Goal: Task Accomplishment & Management: Manage account settings

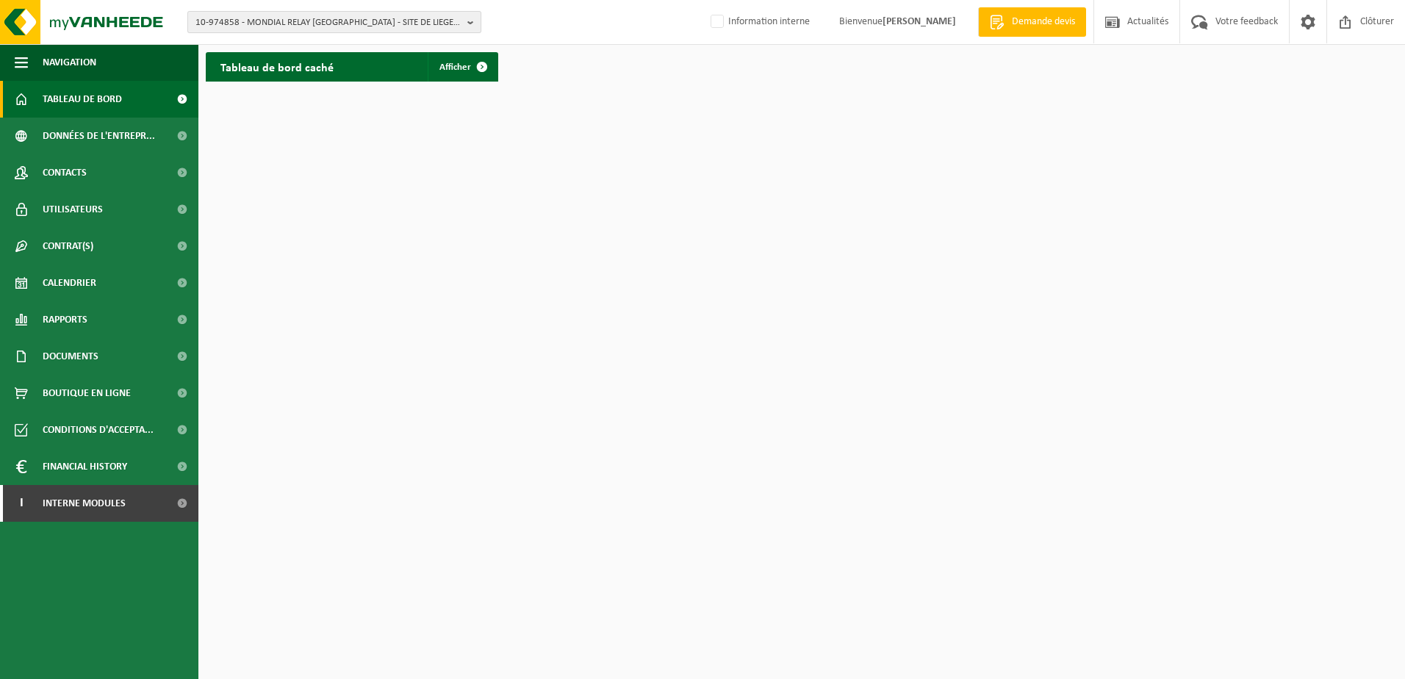
click at [278, 15] on span "10-974858 - MONDIAL RELAY BELGIQUE - SITE DE LIEGE 5217 - 4040 HERSTAL, AVENUE …" at bounding box center [328, 23] width 266 height 22
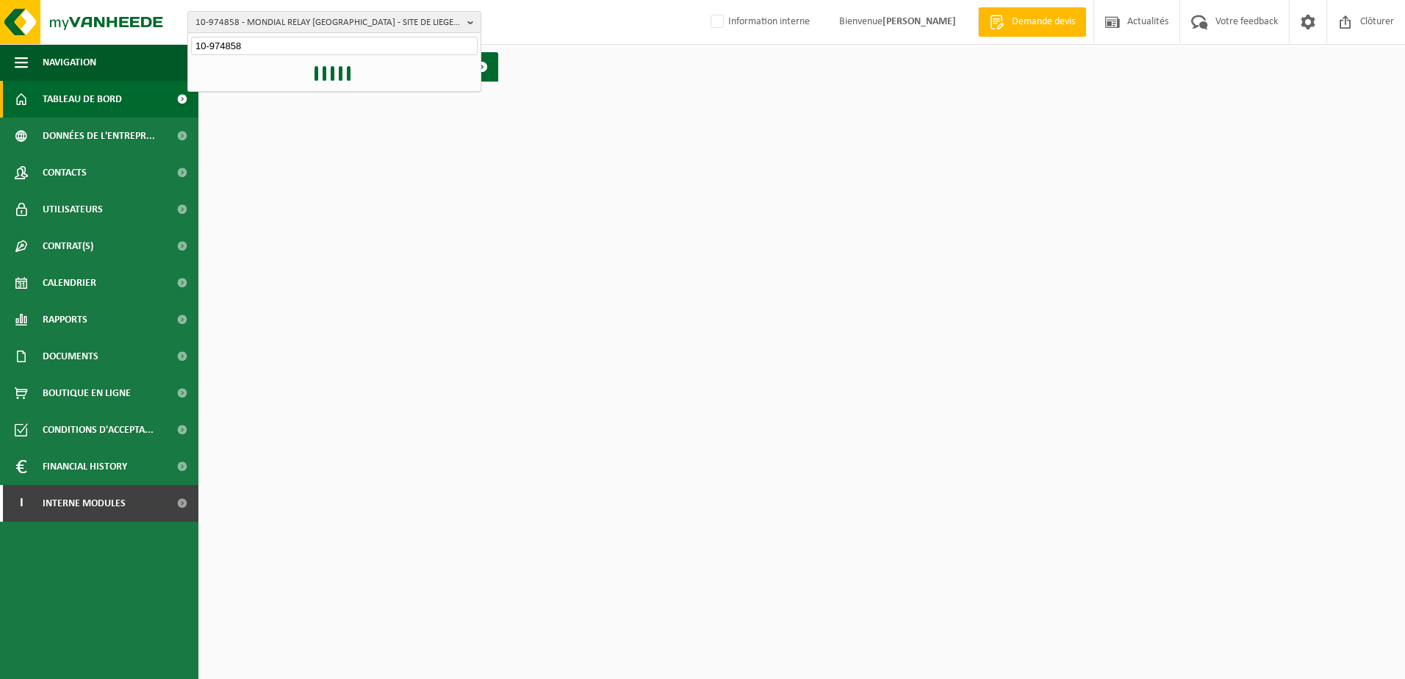
type input "10-974858"
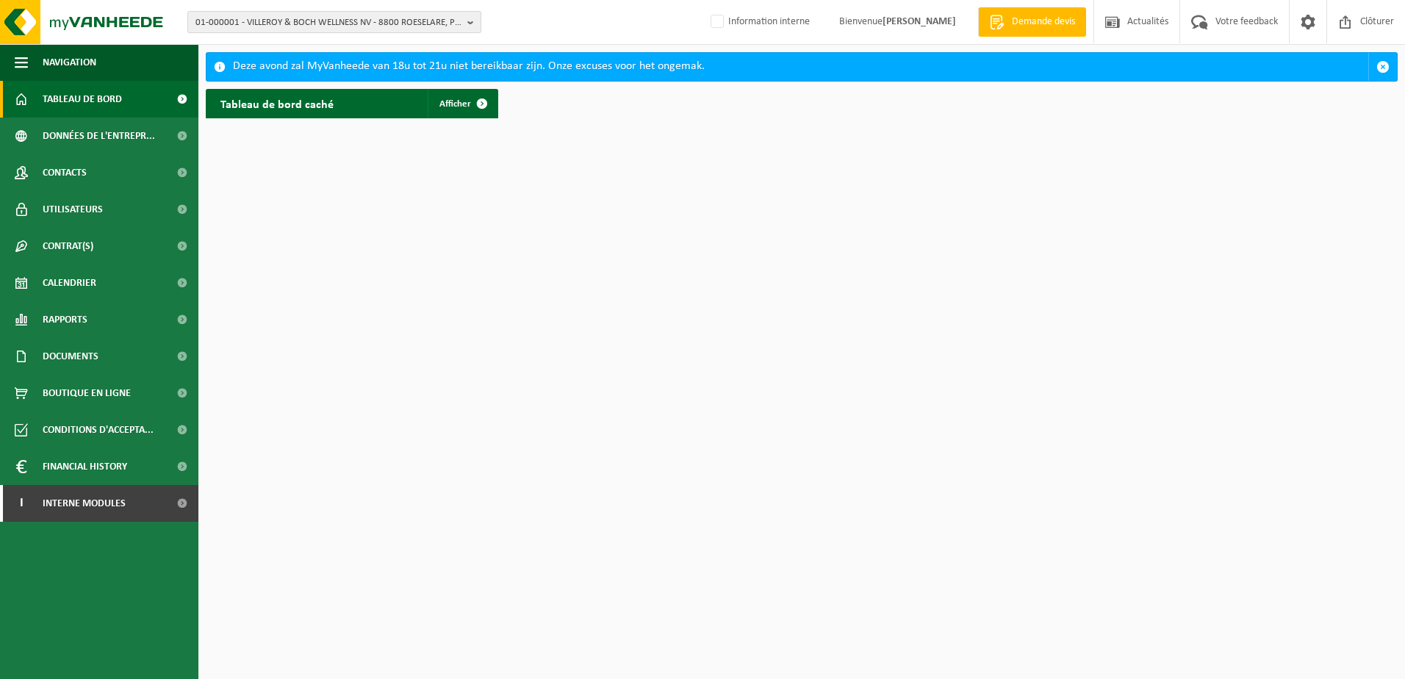
click at [325, 15] on span "01-000001 - VILLEROY & BOCH WELLNESS NV - 8800 ROESELARE, POPULIERSTRAAT 1" at bounding box center [328, 23] width 266 height 22
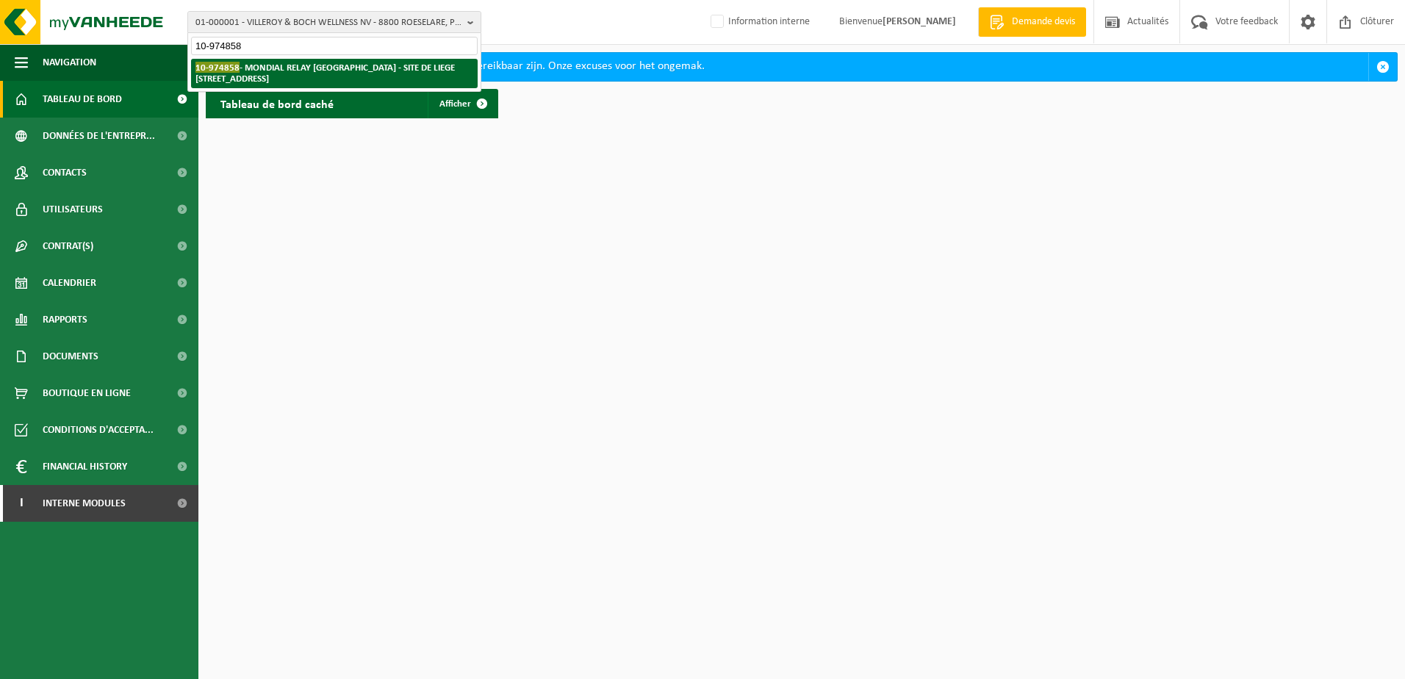
type input "10-974858"
click at [351, 68] on strong "10-974858 - MONDIAL RELAY BELGIQUE - SITE DE LIEGE 5217 - 4040 HERSTAL, AVENUE …" at bounding box center [324, 73] width 259 height 22
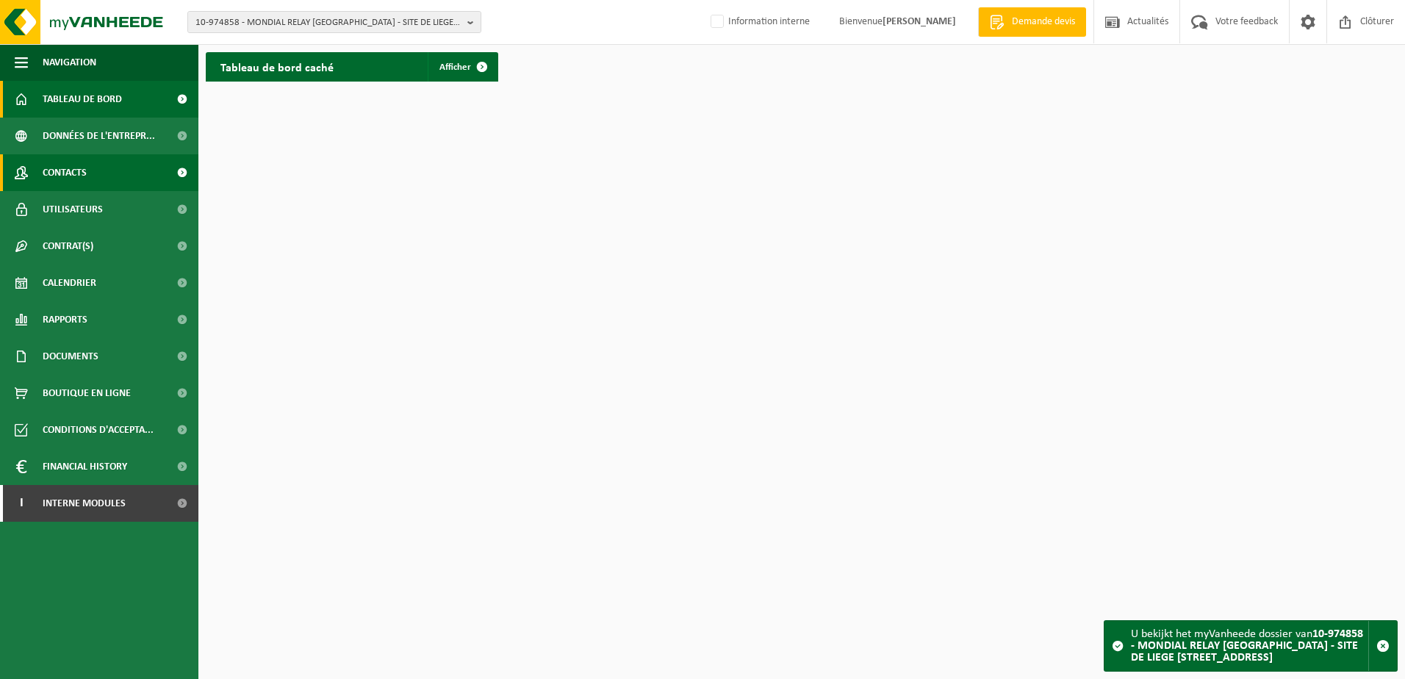
click at [115, 178] on link "Contacts" at bounding box center [99, 172] width 198 height 37
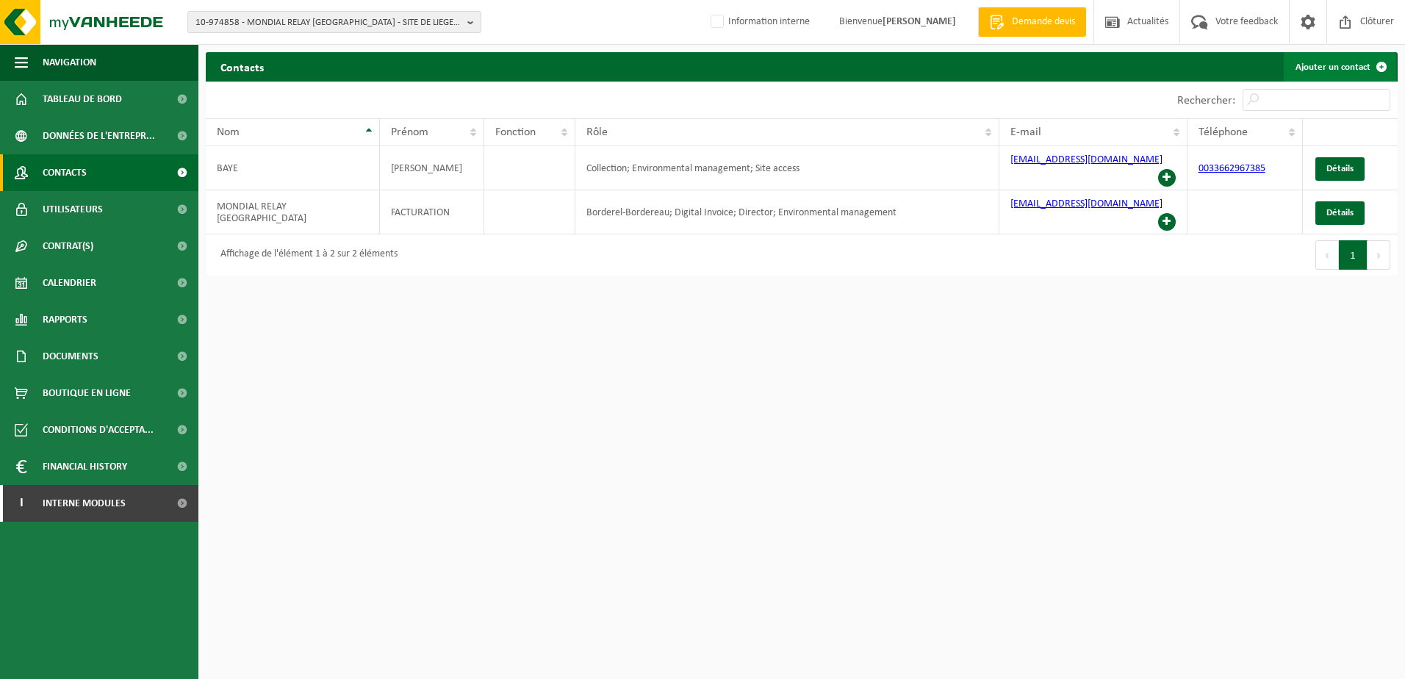
click at [1344, 69] on link "Ajouter un contact" at bounding box center [1339, 66] width 112 height 29
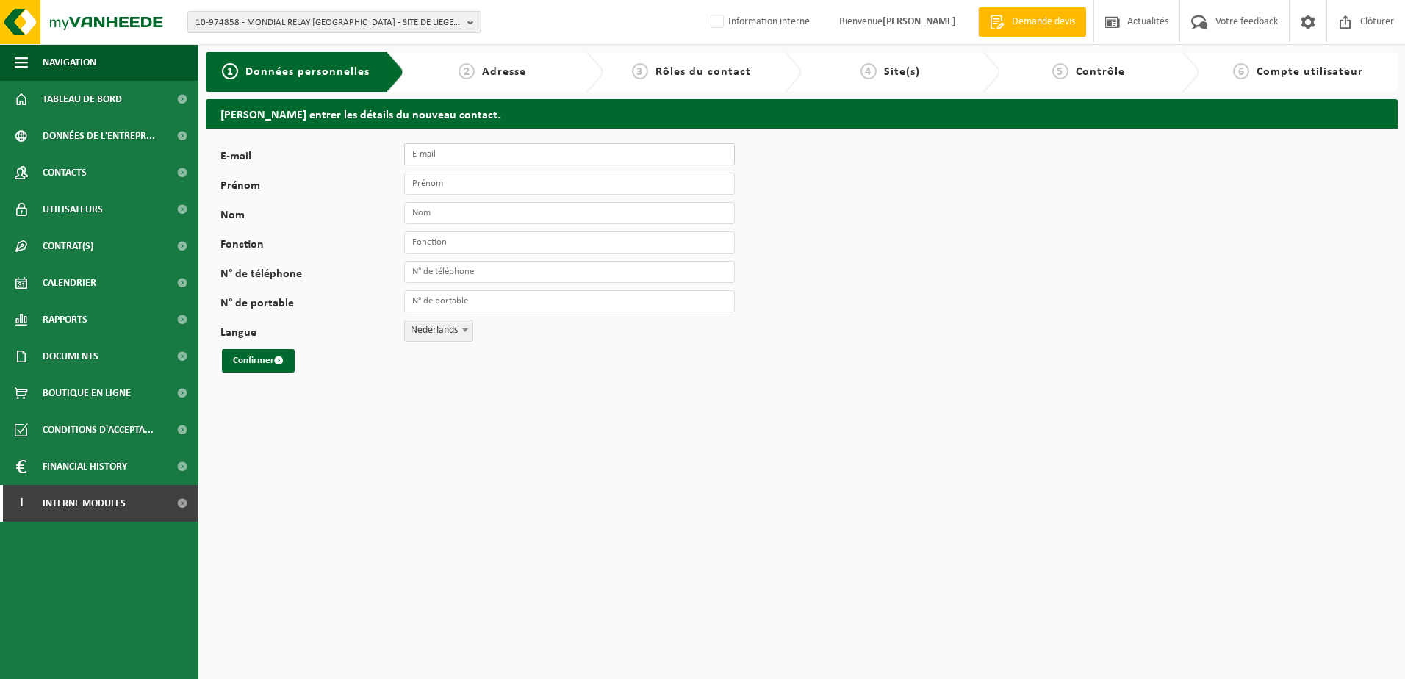
click at [453, 152] on input "E-mail" at bounding box center [569, 154] width 331 height 22
type input "[EMAIL_ADDRESS][DOMAIN_NAME]"
type input "[PERSON_NAME]"
type input "Elias"
type input "Responsable"
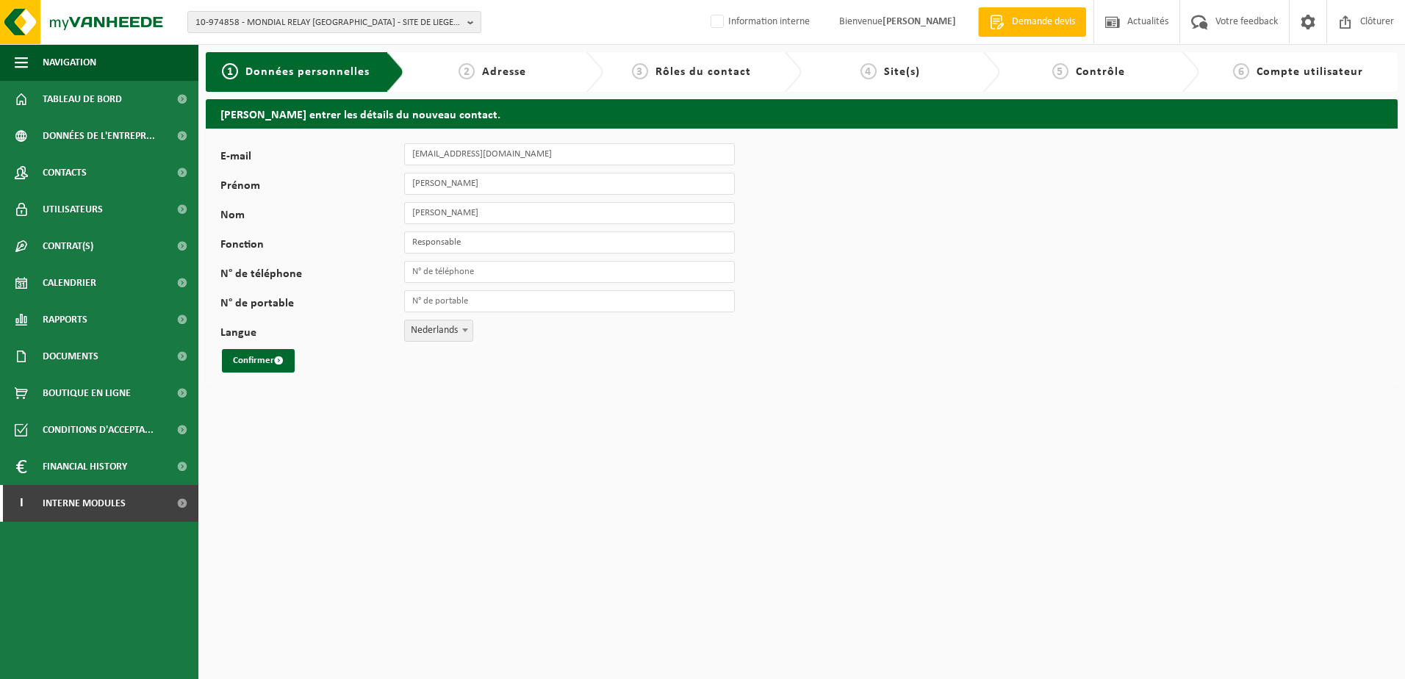
click at [431, 332] on span "Nederlands" at bounding box center [439, 330] width 68 height 21
select select "1"
click at [255, 369] on button "Confirmer" at bounding box center [258, 361] width 73 height 24
drag, startPoint x: 675, startPoint y: 141, endPoint x: 710, endPoint y: 144, distance: 35.4
click at [710, 144] on label "L'adresse e-mail est déjà en service (code 10-975531)." at bounding box center [612, 140] width 230 height 22
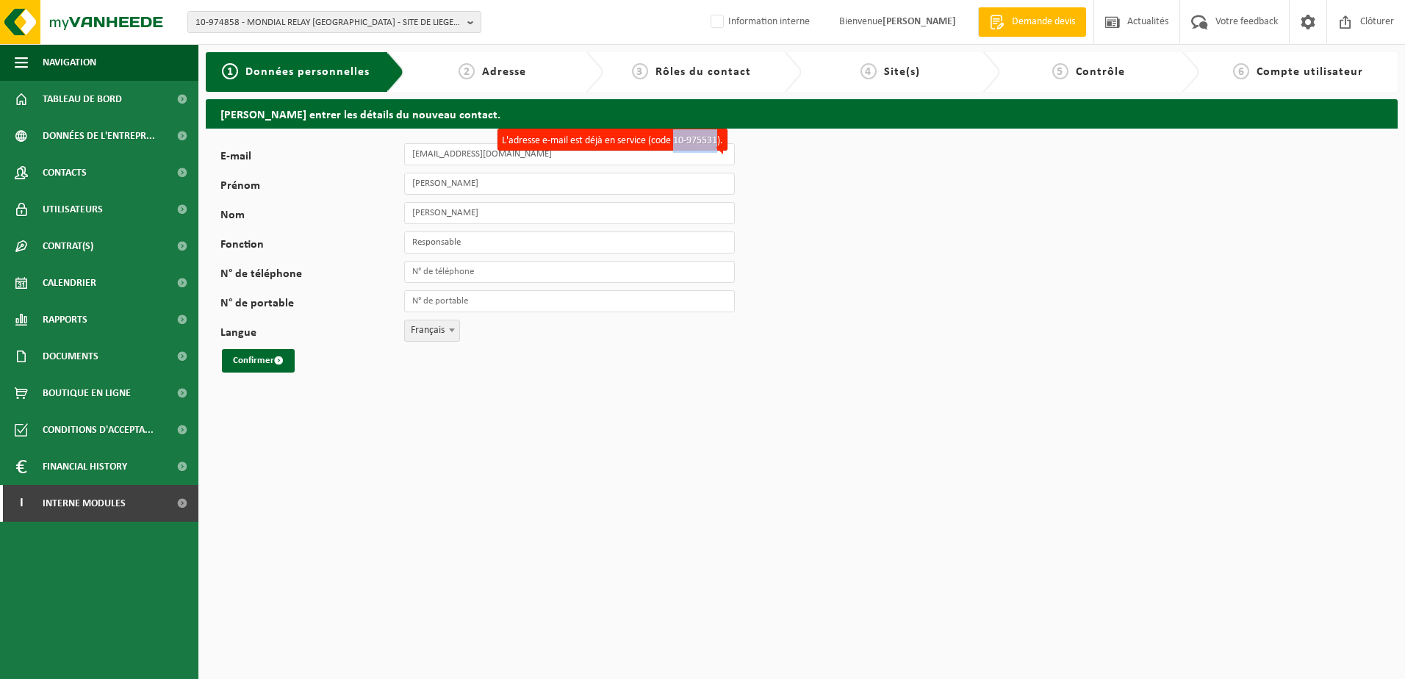
click at [716, 145] on label "L'adresse e-mail est déjà en service (code 10-975531)." at bounding box center [612, 140] width 230 height 22
copy label "10-975531"
click at [129, 212] on link "Utilisateurs" at bounding box center [99, 209] width 198 height 37
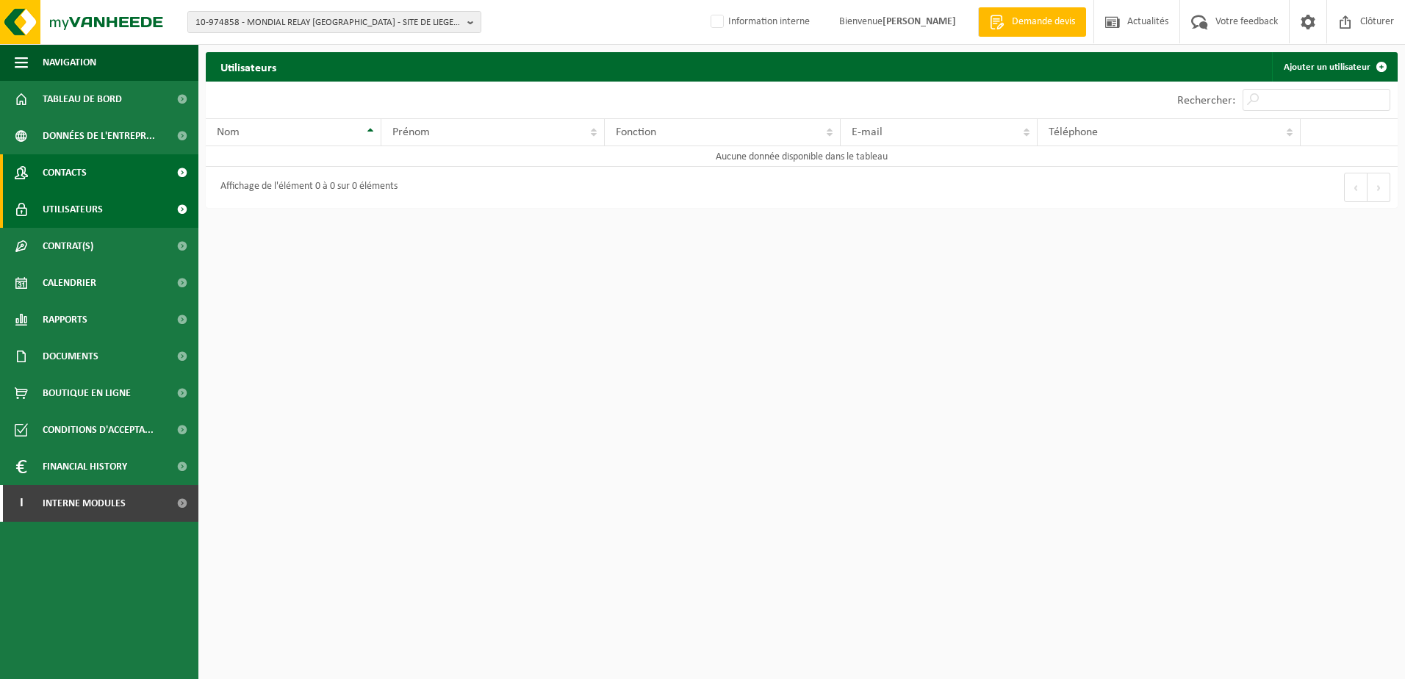
click at [103, 168] on link "Contacts" at bounding box center [99, 172] width 198 height 37
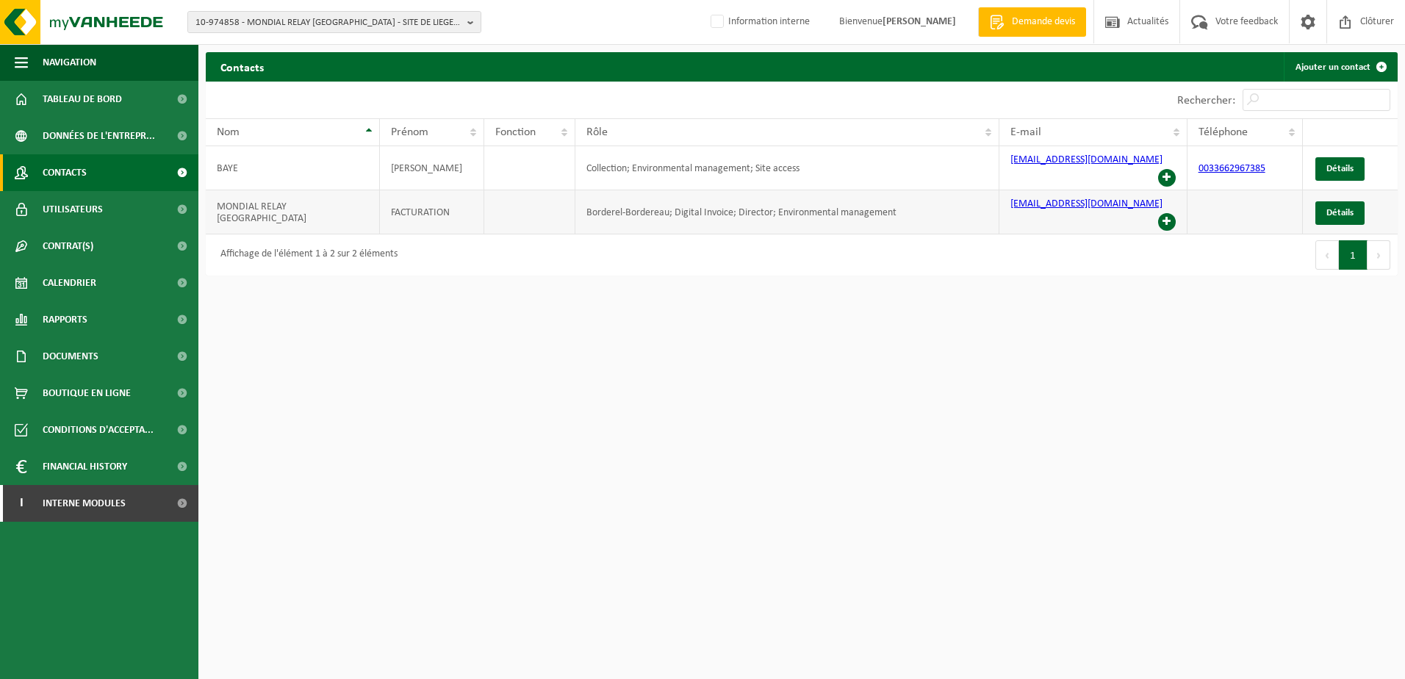
click at [1172, 213] on span at bounding box center [1167, 222] width 18 height 18
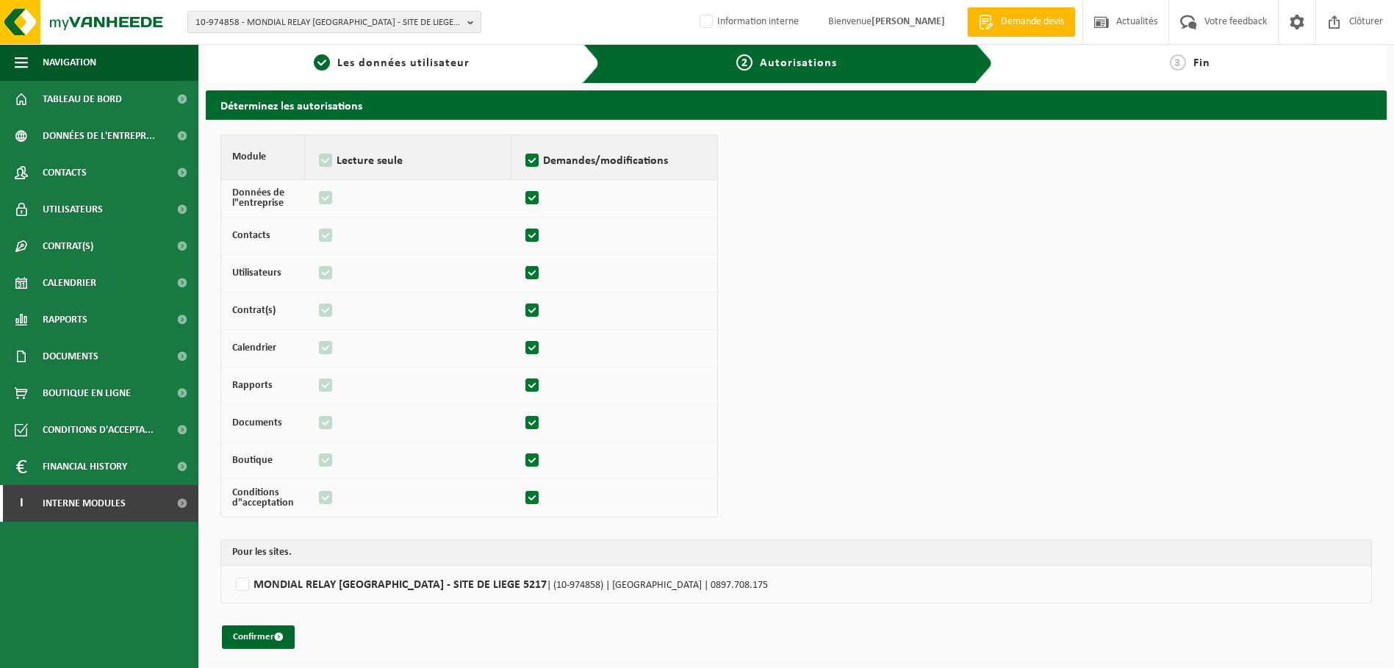
scroll to position [11, 0]
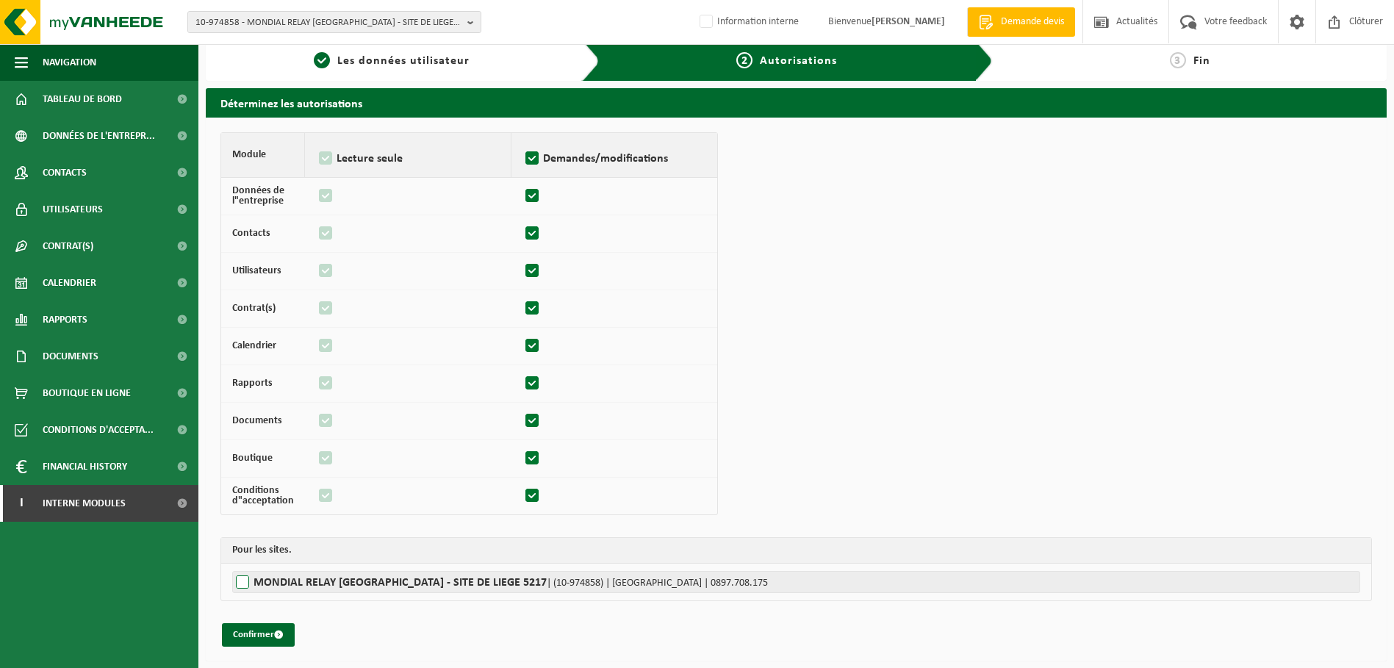
click at [245, 581] on label"] "MONDIAL RELAY [GEOGRAPHIC_DATA] - SITE DE LIEGE 5217 | (10-974858) | [GEOGRAPHI…" at bounding box center [796, 582] width 1128 height 22
click at [245, 581] on input "MONDIAL RELAY BELGIQUE - SITE DE LIEGE 5217 | (10-974858) | AVENUE DU PARC INDU…" at bounding box center [929, 582] width 1394 height 22
checkbox input "true"
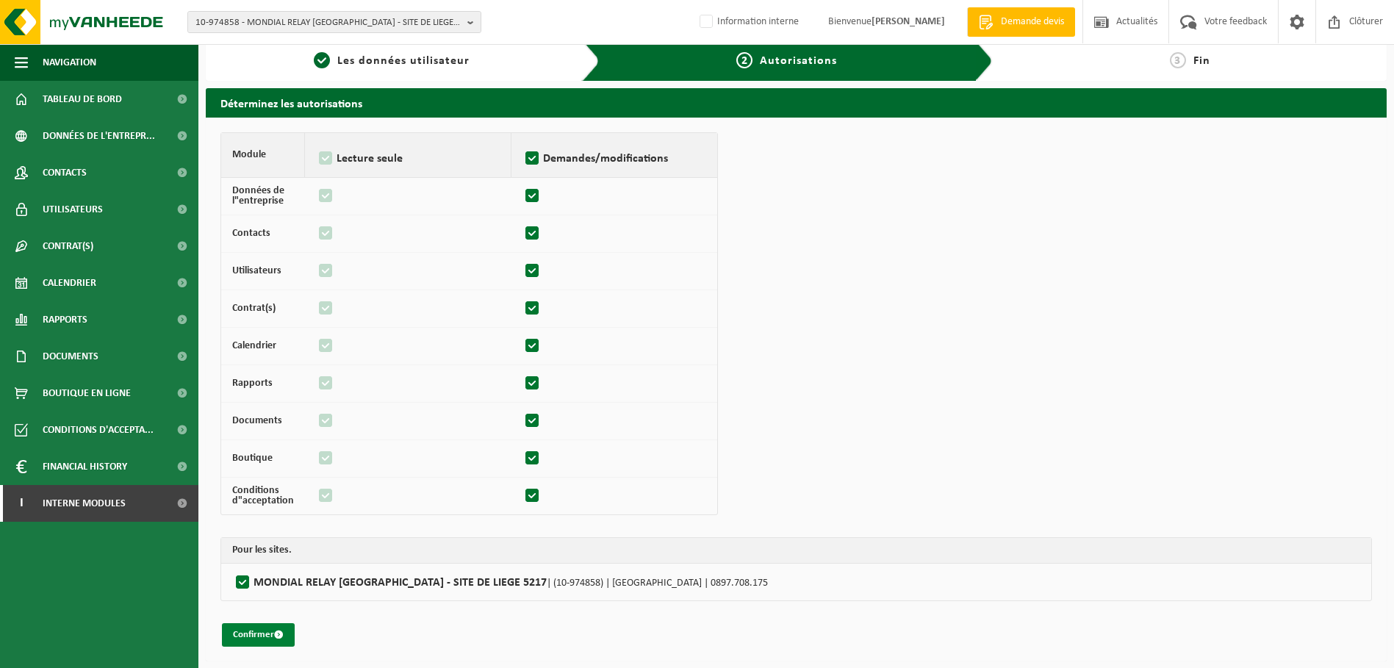
click at [266, 633] on button "Confirmer" at bounding box center [258, 635] width 73 height 24
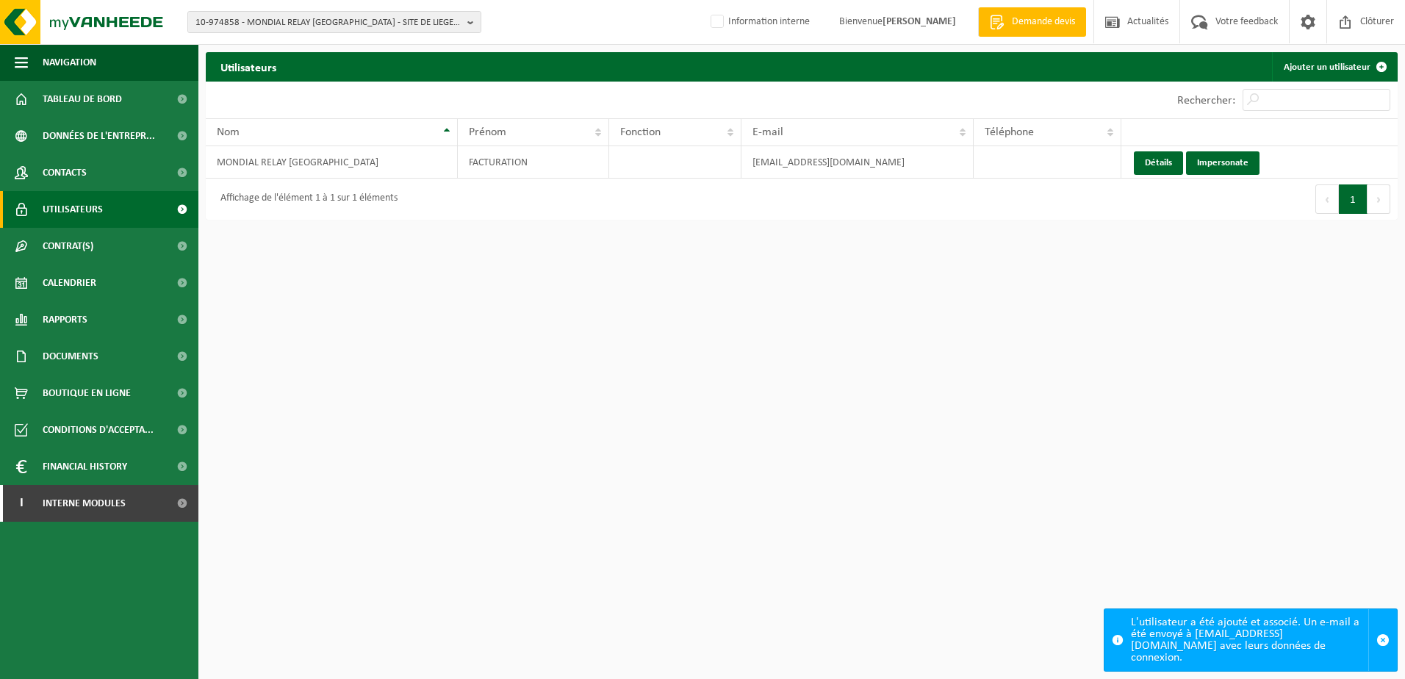
click at [560, 372] on html "10-974858 - MONDIAL RELAY BELGIQUE - SITE DE LIEGE 5217 - 4040 HERSTAL, AVENUE …" at bounding box center [702, 339] width 1405 height 679
click at [83, 497] on span "Interne modules" at bounding box center [84, 503] width 83 height 37
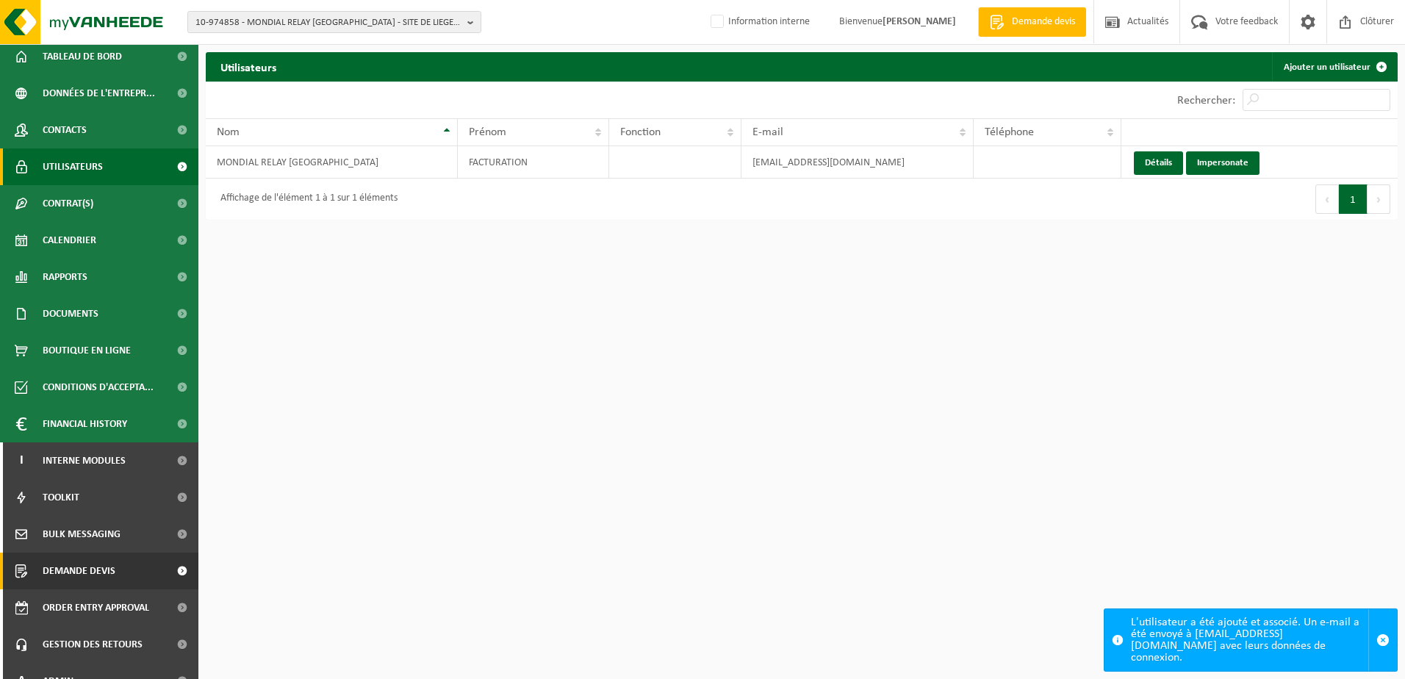
scroll to position [63, 0]
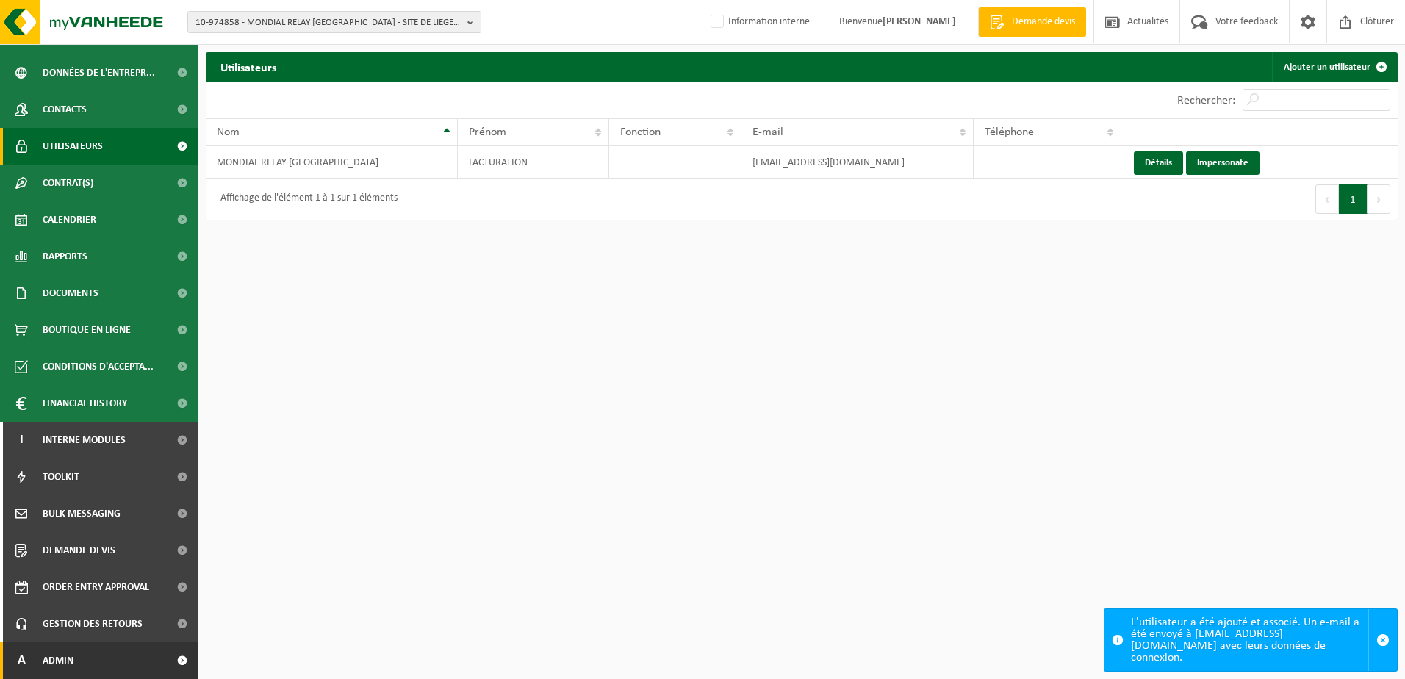
click at [128, 666] on link "A Admin" at bounding box center [99, 660] width 198 height 37
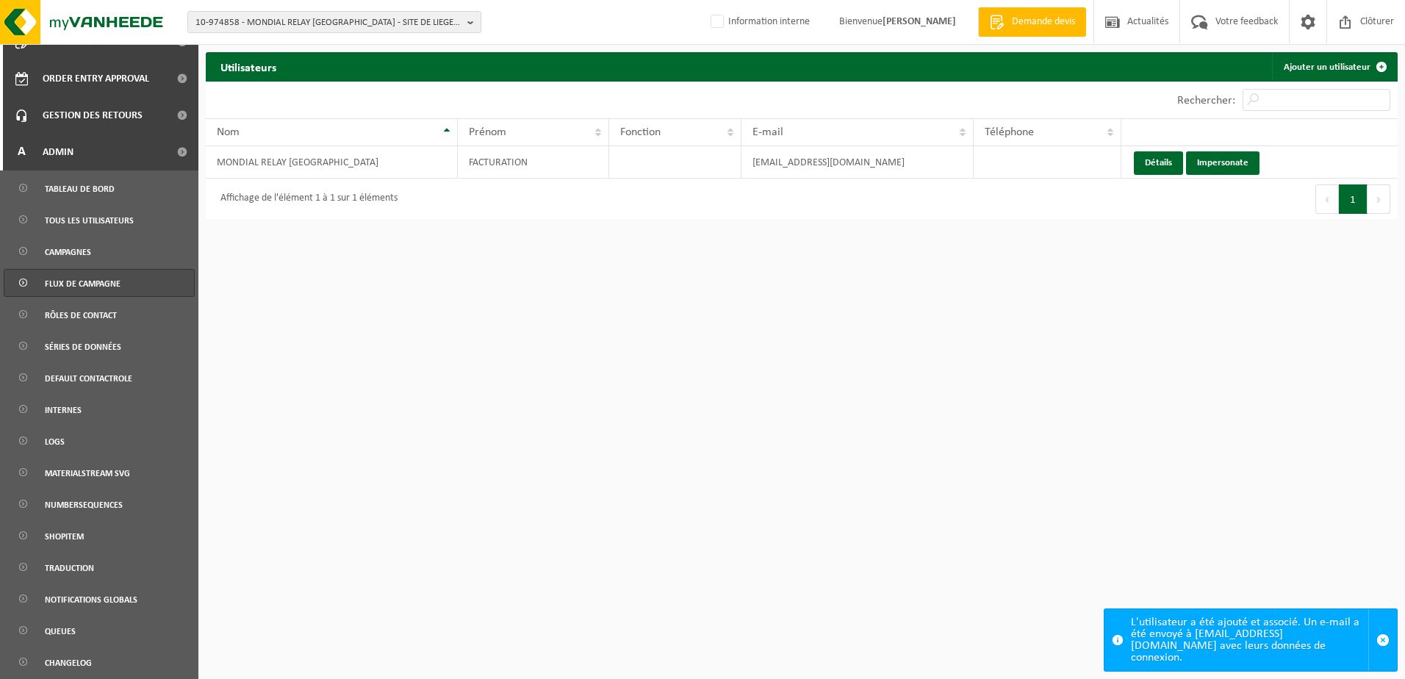
scroll to position [572, 0]
click at [96, 228] on span "Tous les utilisateurs" at bounding box center [89, 220] width 89 height 28
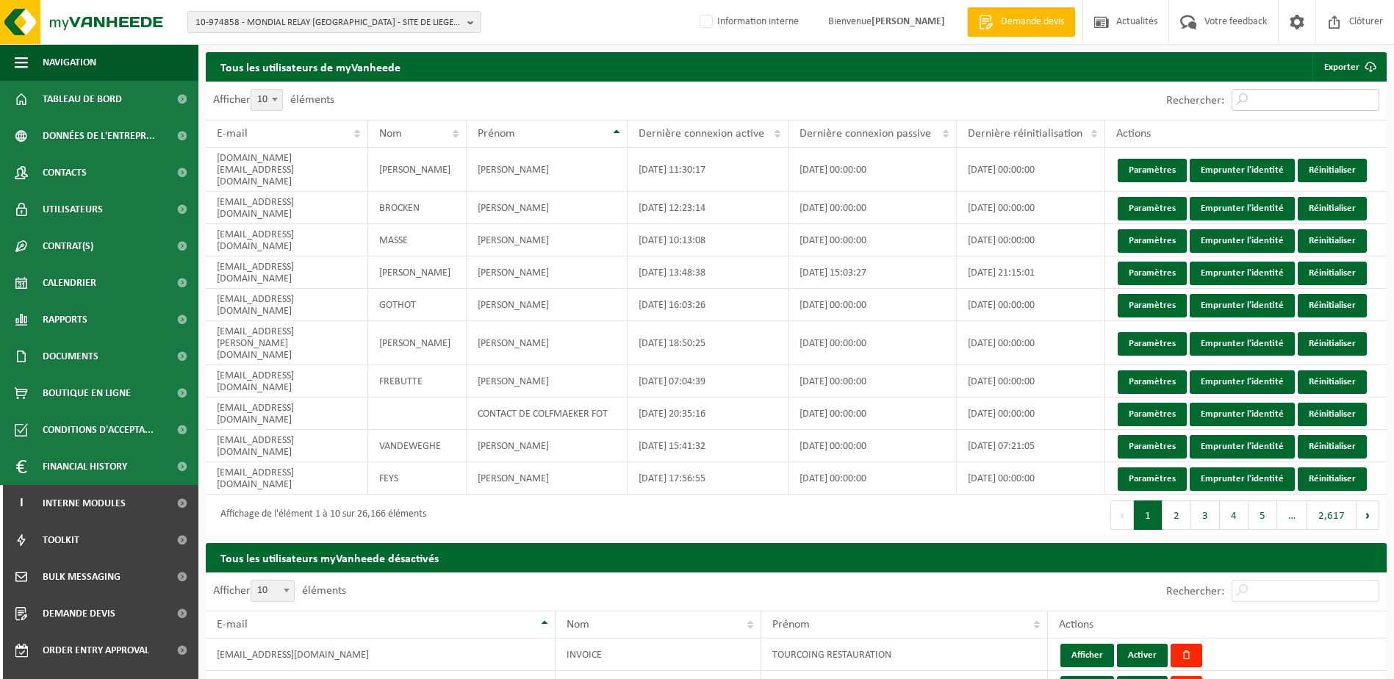
click at [1278, 103] on input "Rechercher:" at bounding box center [1305, 100] width 148 height 22
paste input "olivier7041@gmail.com"
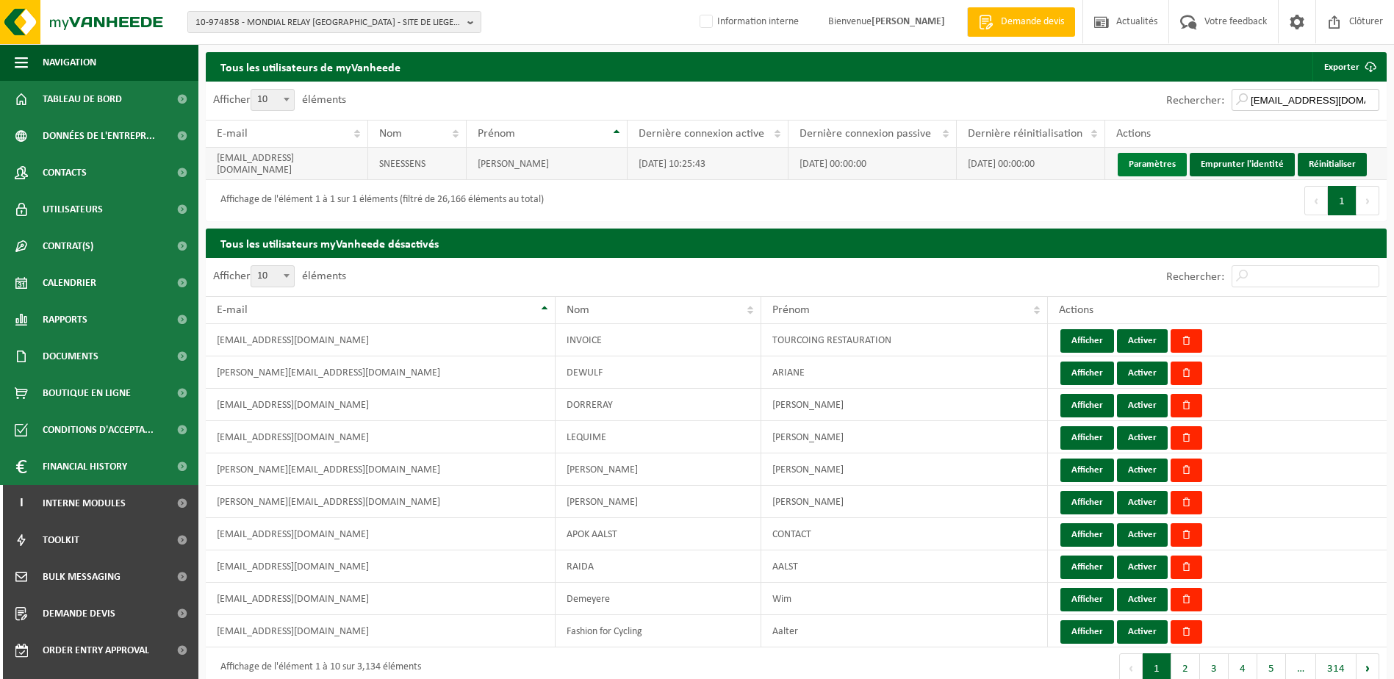
type input "olivier7041@gmail.com"
click at [1144, 167] on link "Paramètres" at bounding box center [1151, 165] width 69 height 24
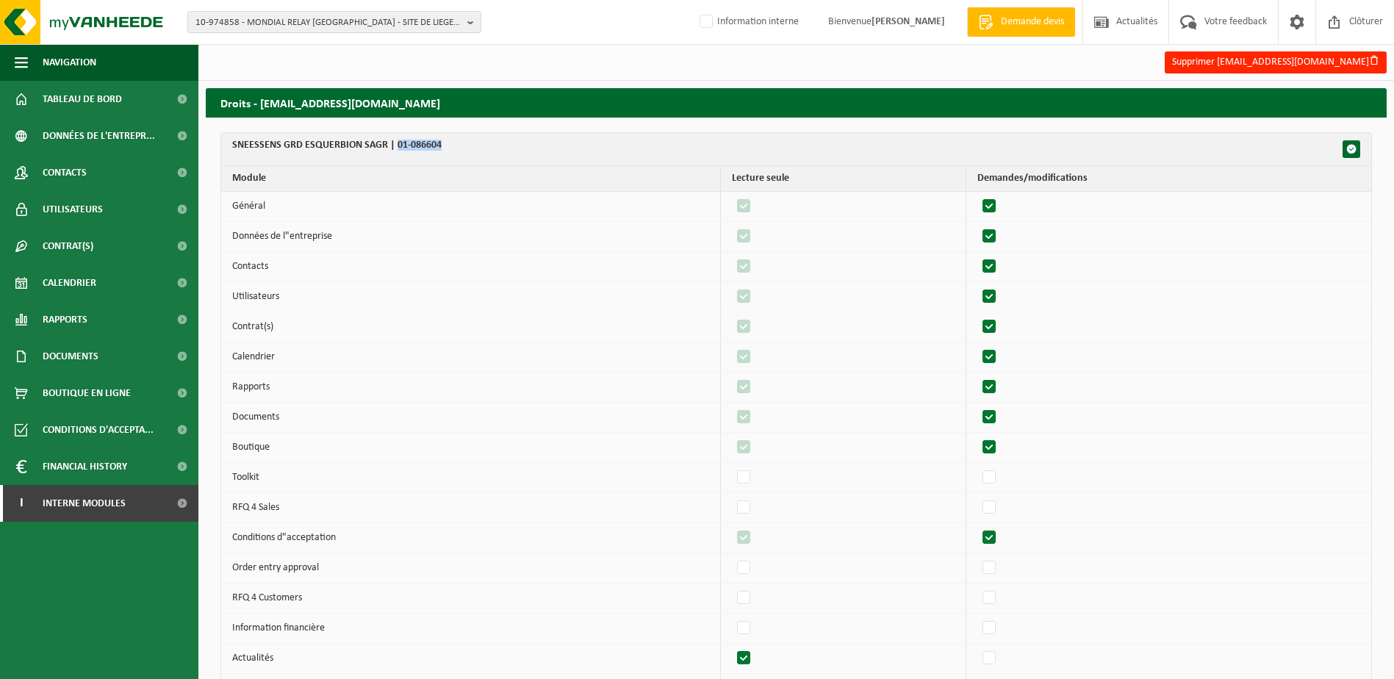
drag, startPoint x: 452, startPoint y: 143, endPoint x: 396, endPoint y: 147, distance: 56.0
click at [396, 147] on th "SNEESSENS GRD ESQUERBION SAGR | 01-086604" at bounding box center [796, 149] width 1150 height 33
copy th "01-086604"
click at [98, 137] on span "Données de l'entrepr..." at bounding box center [99, 136] width 112 height 37
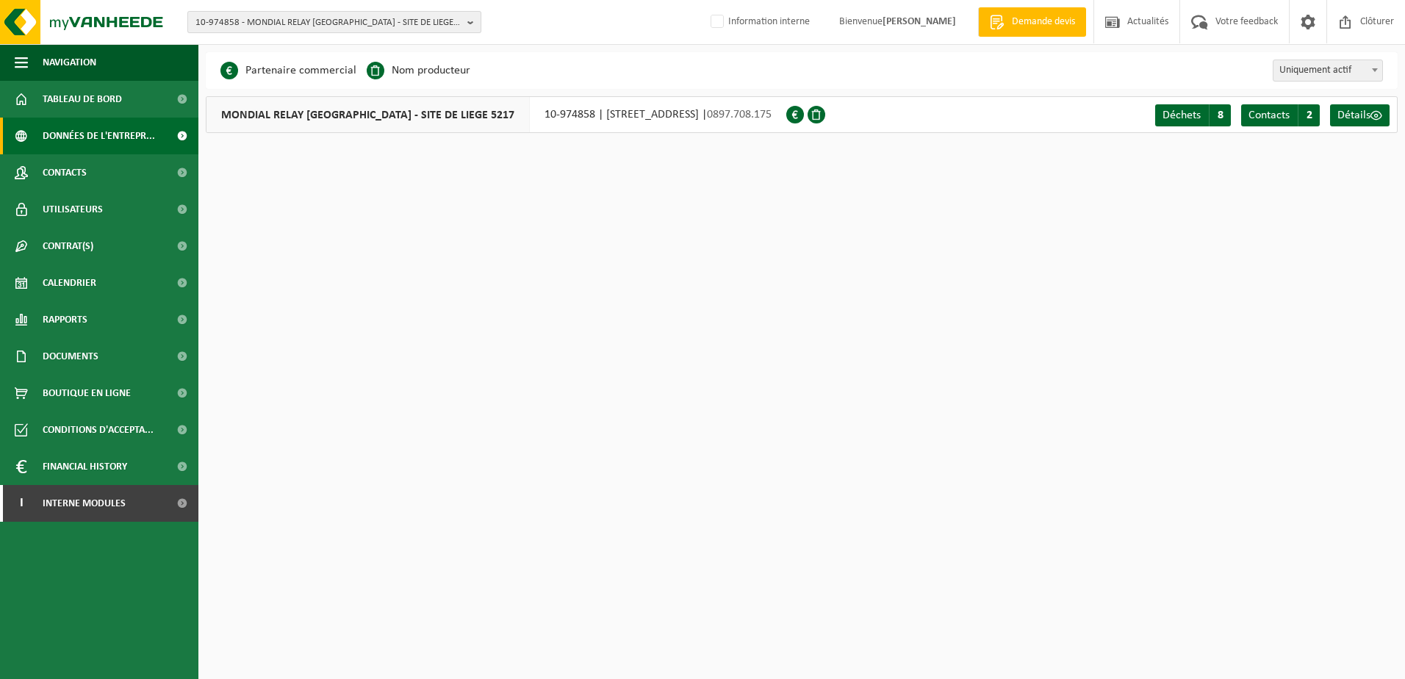
click at [237, 11] on button "10-974858 - MONDIAL RELAY BELGIQUE - SITE DE LIEGE 5217 - 4040 HERSTAL, AVENUE …" at bounding box center [334, 22] width 294 height 22
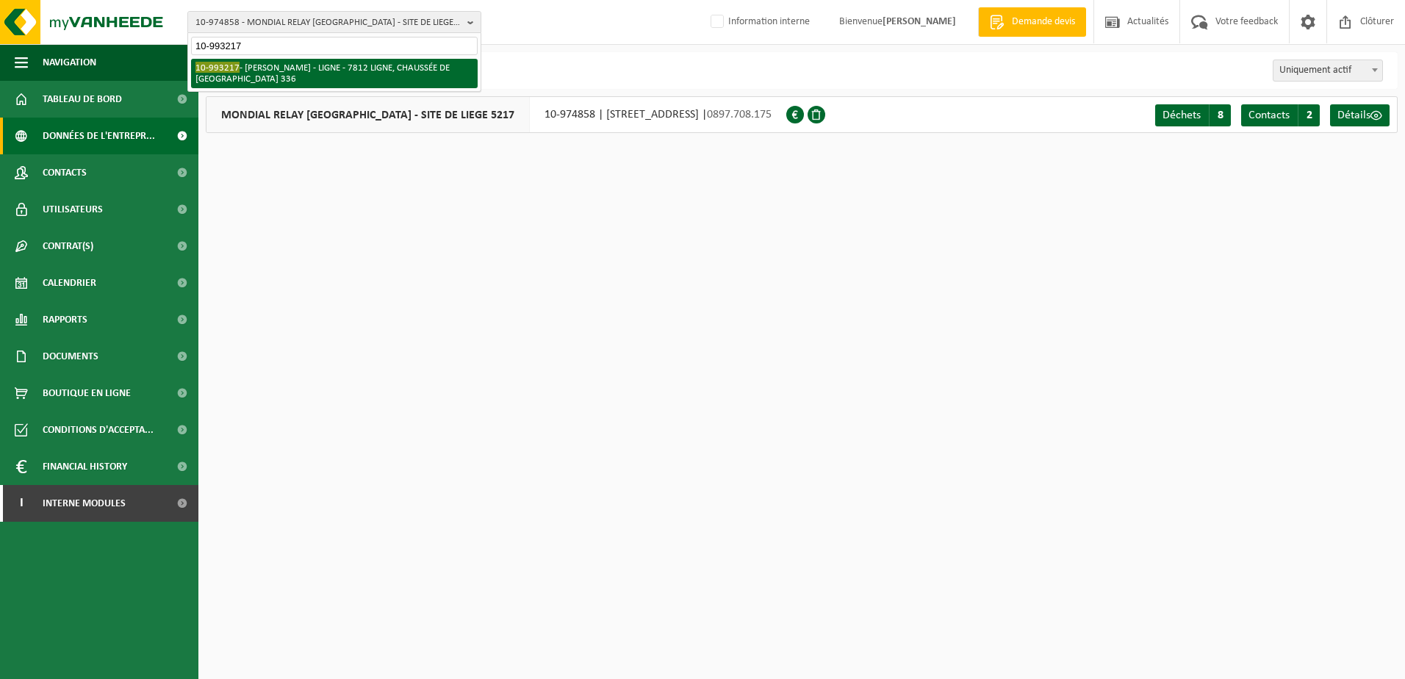
type input "10-993217"
click at [307, 76] on li "10-993217 - EMMANUEL DUTRIEUX - LIGNE - 7812 LIGNE, CHAUSSÉE DE TOURNAI 336" at bounding box center [334, 73] width 287 height 29
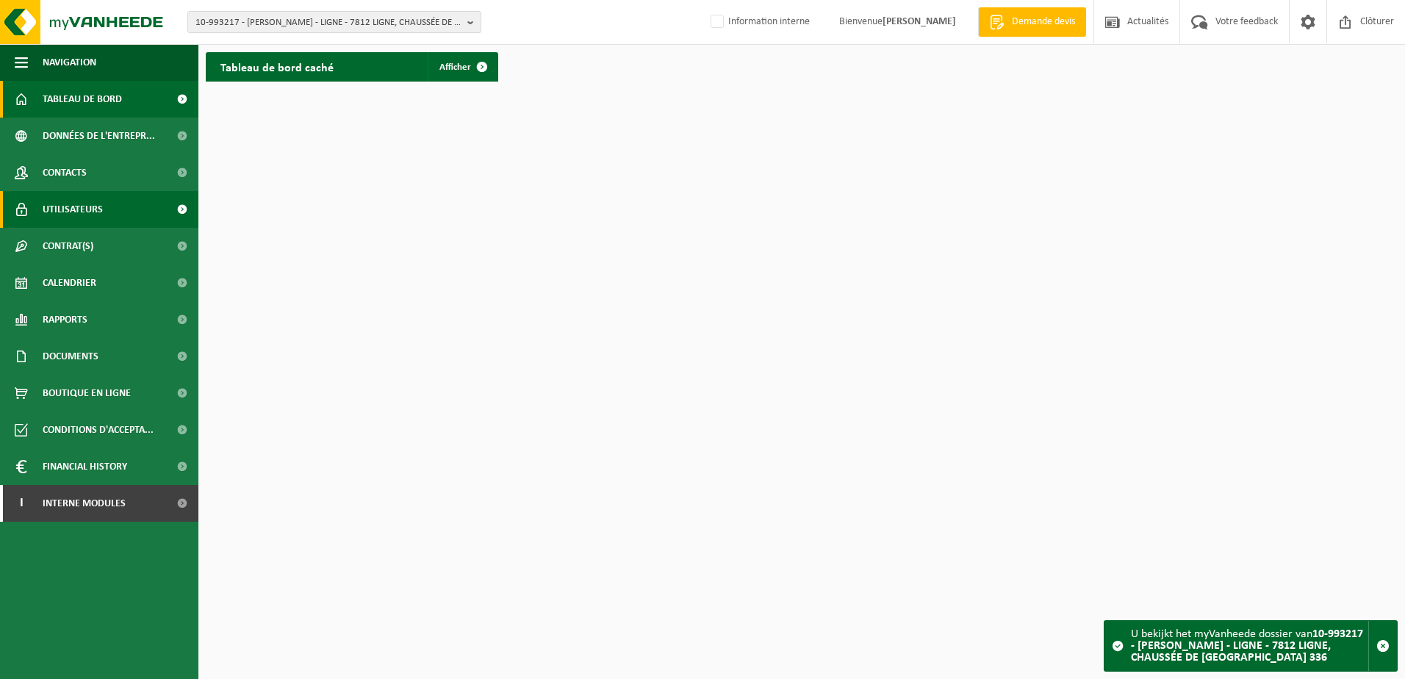
click at [87, 203] on span "Utilisateurs" at bounding box center [73, 209] width 60 height 37
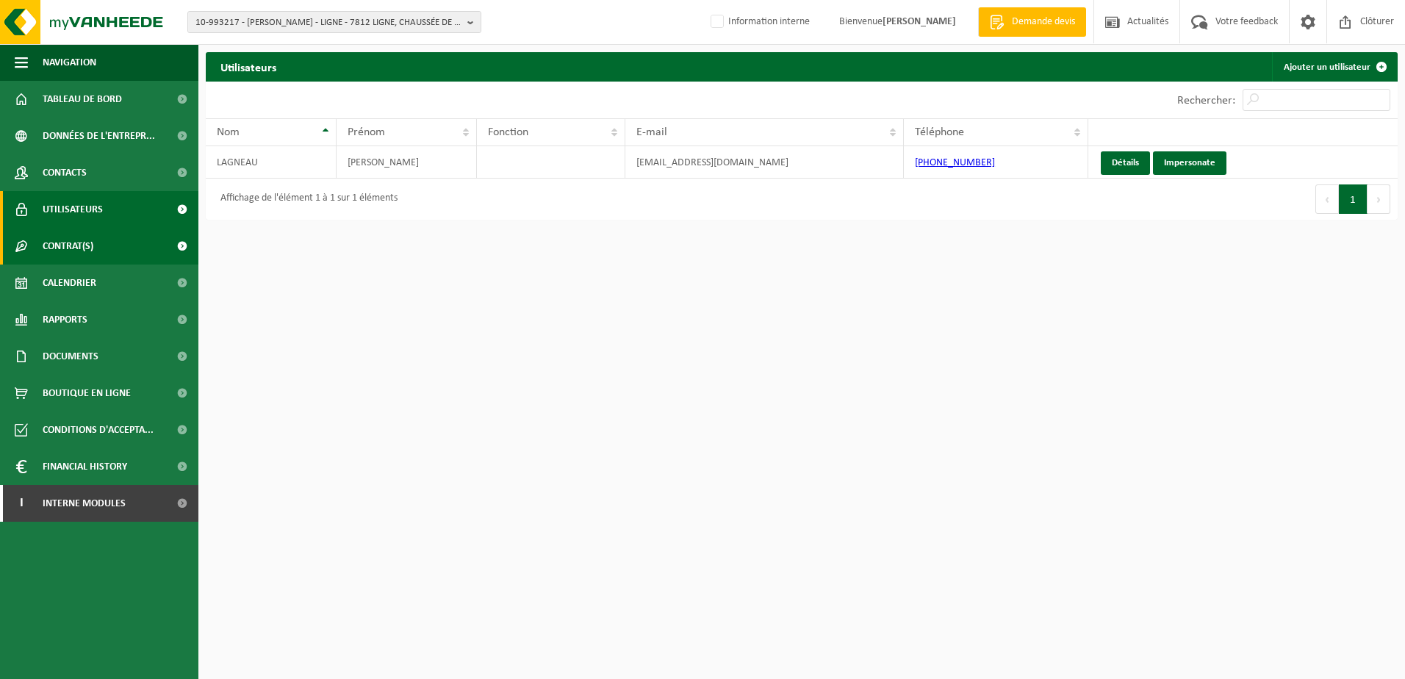
click at [87, 248] on span "Contrat(s)" at bounding box center [68, 246] width 51 height 37
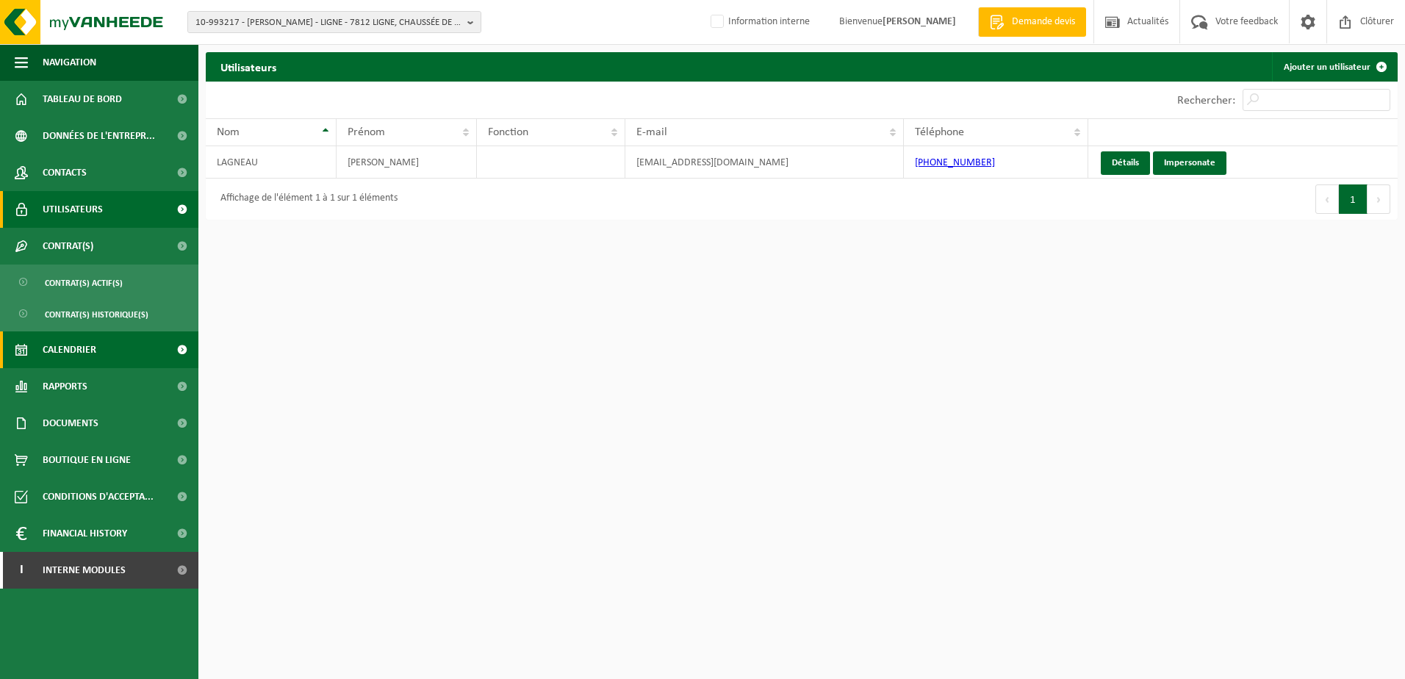
click at [103, 357] on link "Calendrier" at bounding box center [99, 349] width 198 height 37
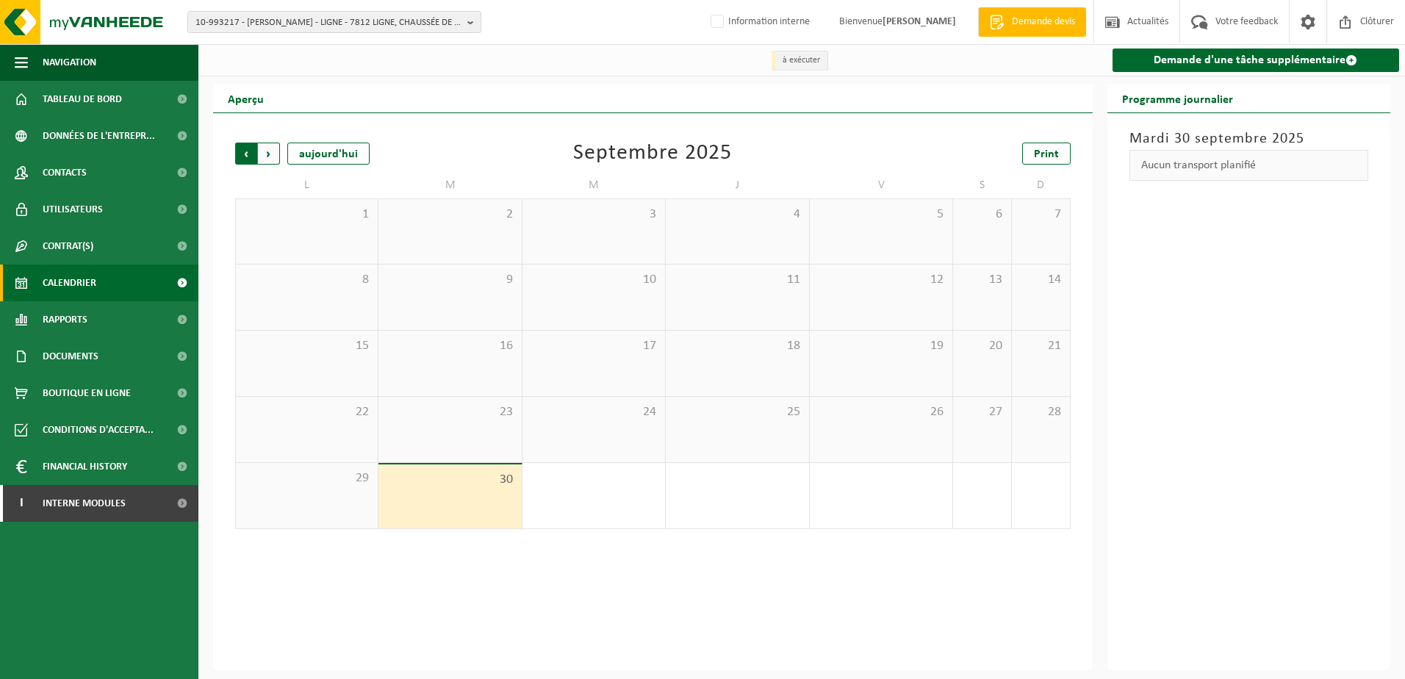
click at [267, 154] on span "Suivant" at bounding box center [269, 154] width 22 height 22
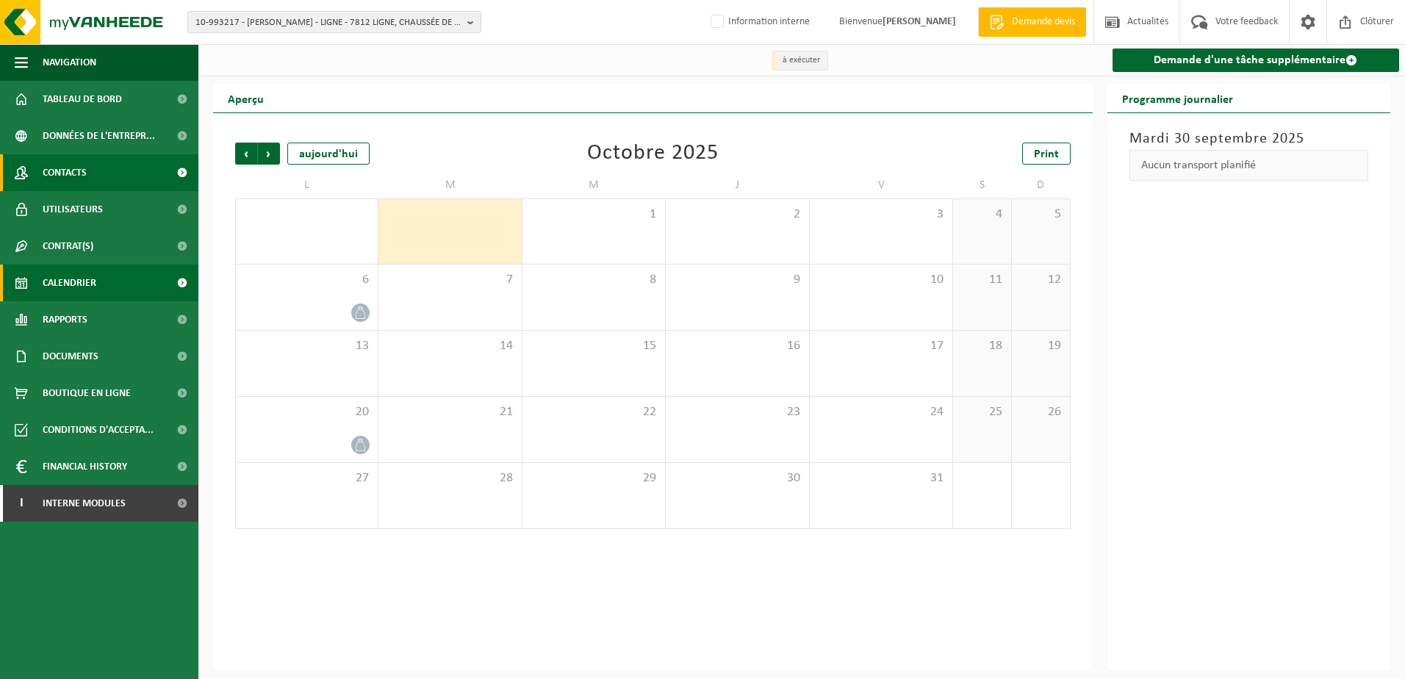
click at [119, 159] on link "Contacts" at bounding box center [99, 172] width 198 height 37
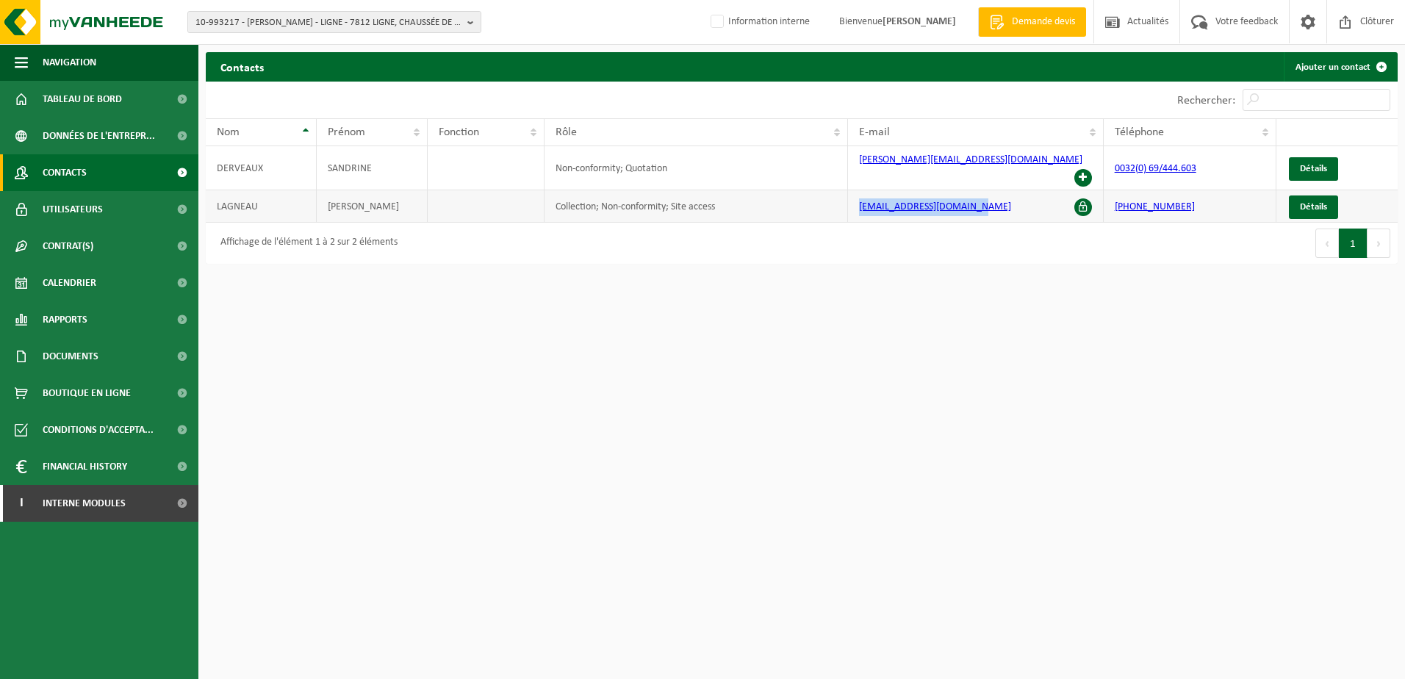
drag, startPoint x: 984, startPoint y: 195, endPoint x: 843, endPoint y: 194, distance: 140.3
click at [843, 194] on tr "LAGNEAU DAVID Collection; Non-conformity; Site access magasinligne@dutrieux.eu …" at bounding box center [802, 206] width 1192 height 32
drag, startPoint x: 989, startPoint y: 162, endPoint x: 848, endPoint y: 170, distance: 141.2
click at [848, 170] on td "s.derveaux@dutrieux.eu" at bounding box center [975, 168] width 255 height 44
copy link "s.derveaux@dutrieux.eu"
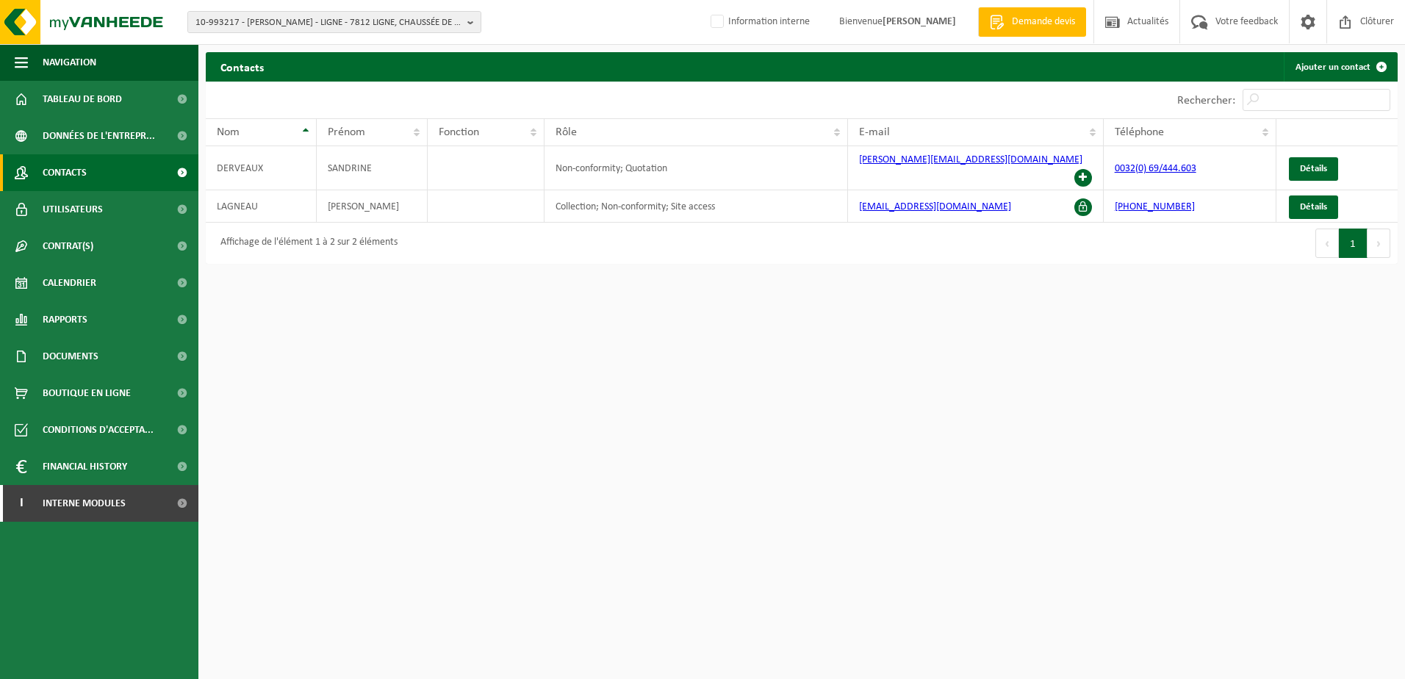
click at [875, 307] on html "10-993217 - EMMANUEL DUTRIEUX - LIGNE - 7812 LIGNE, CHAUSSÉE DE TOURNAI 336 10-…" at bounding box center [702, 339] width 1405 height 679
drag, startPoint x: 976, startPoint y: 198, endPoint x: 859, endPoint y: 200, distance: 117.6
click at [859, 200] on td "[EMAIL_ADDRESS][DOMAIN_NAME]" at bounding box center [975, 206] width 255 height 32
click at [1300, 202] on span "Détails" at bounding box center [1313, 207] width 27 height 10
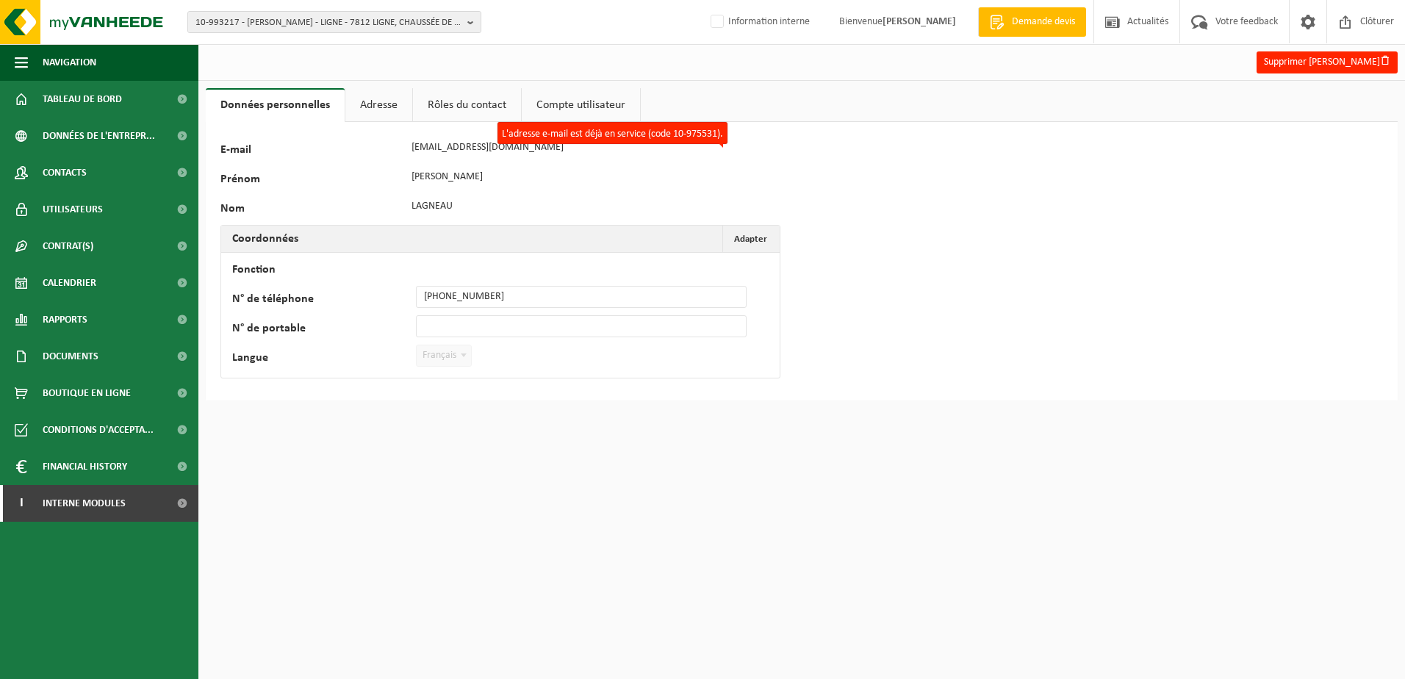
click at [452, 108] on link "Rôles du contact" at bounding box center [467, 105] width 108 height 34
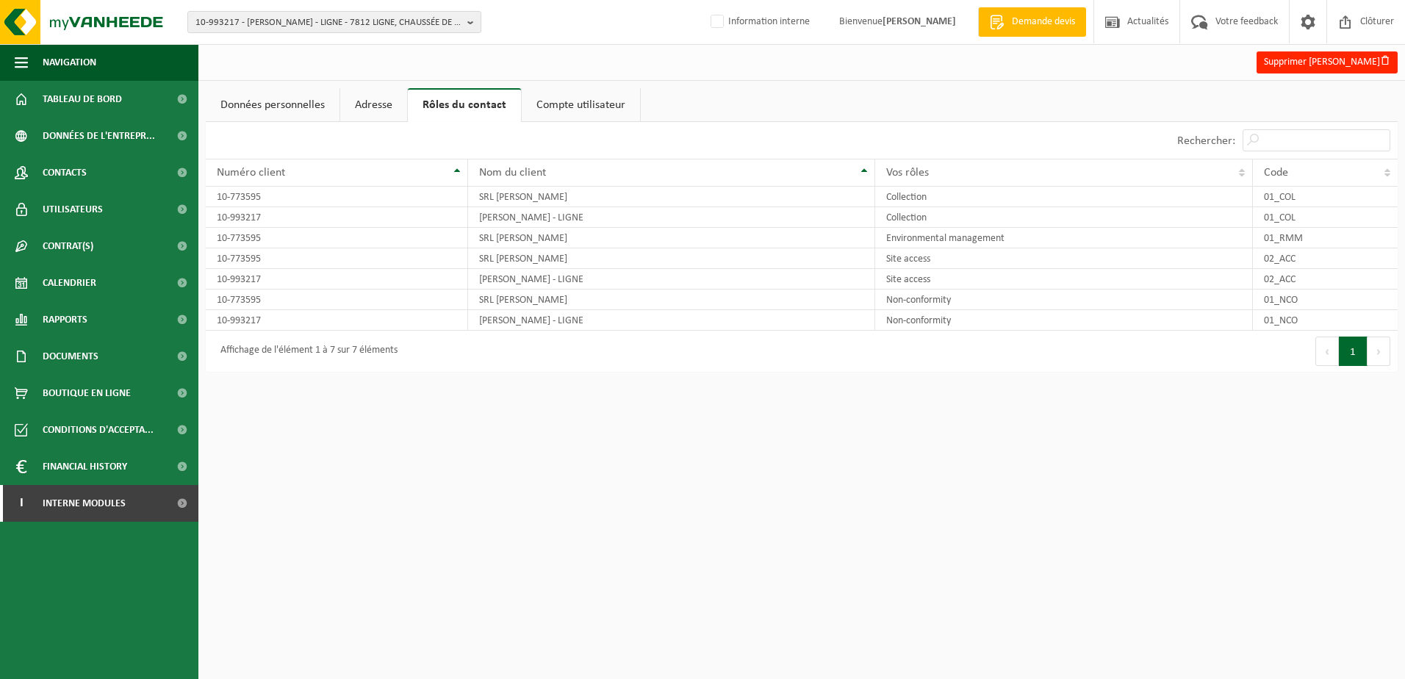
click at [374, 104] on link "Adresse" at bounding box center [373, 105] width 67 height 34
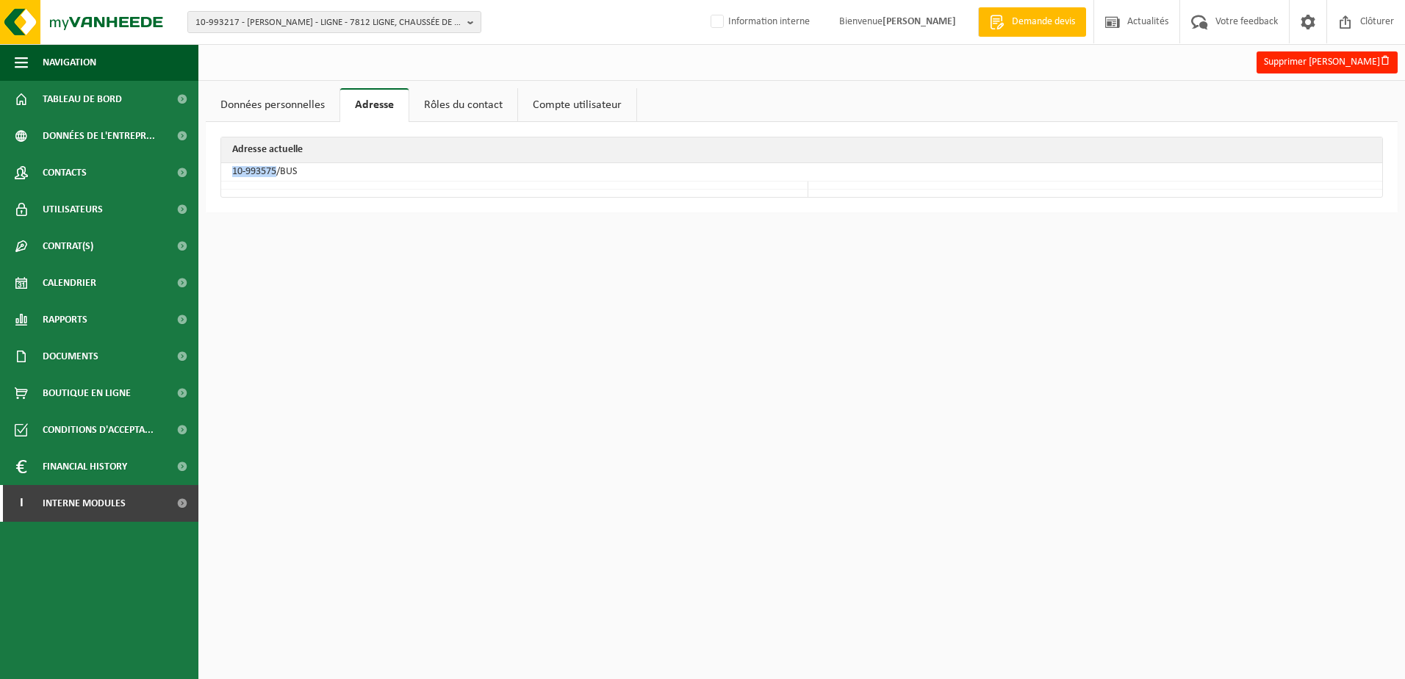
drag, startPoint x: 276, startPoint y: 170, endPoint x: 228, endPoint y: 170, distance: 48.5
click at [228, 170] on td "10-993575/BUS" at bounding box center [801, 172] width 1161 height 18
copy td "10-993575"
click at [278, 107] on link "Données personnelles" at bounding box center [273, 105] width 134 height 34
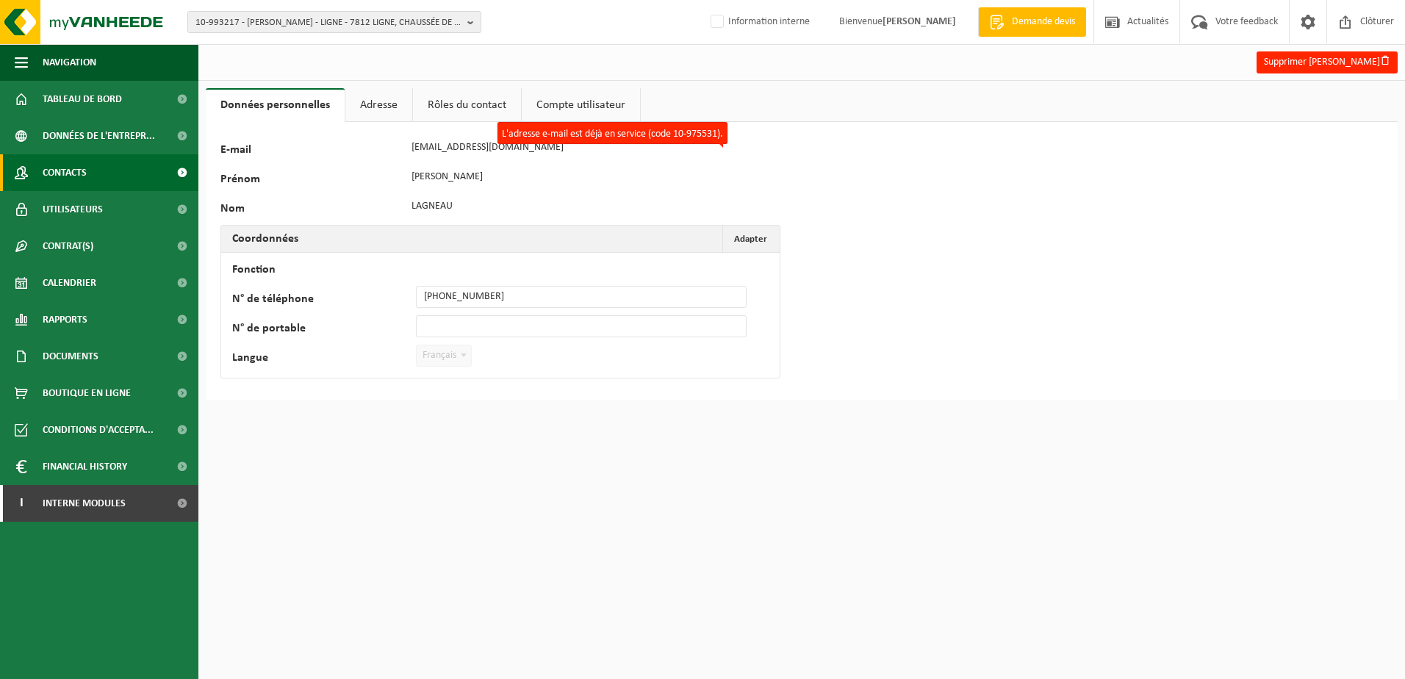
click at [96, 168] on link "Contacts" at bounding box center [99, 172] width 198 height 37
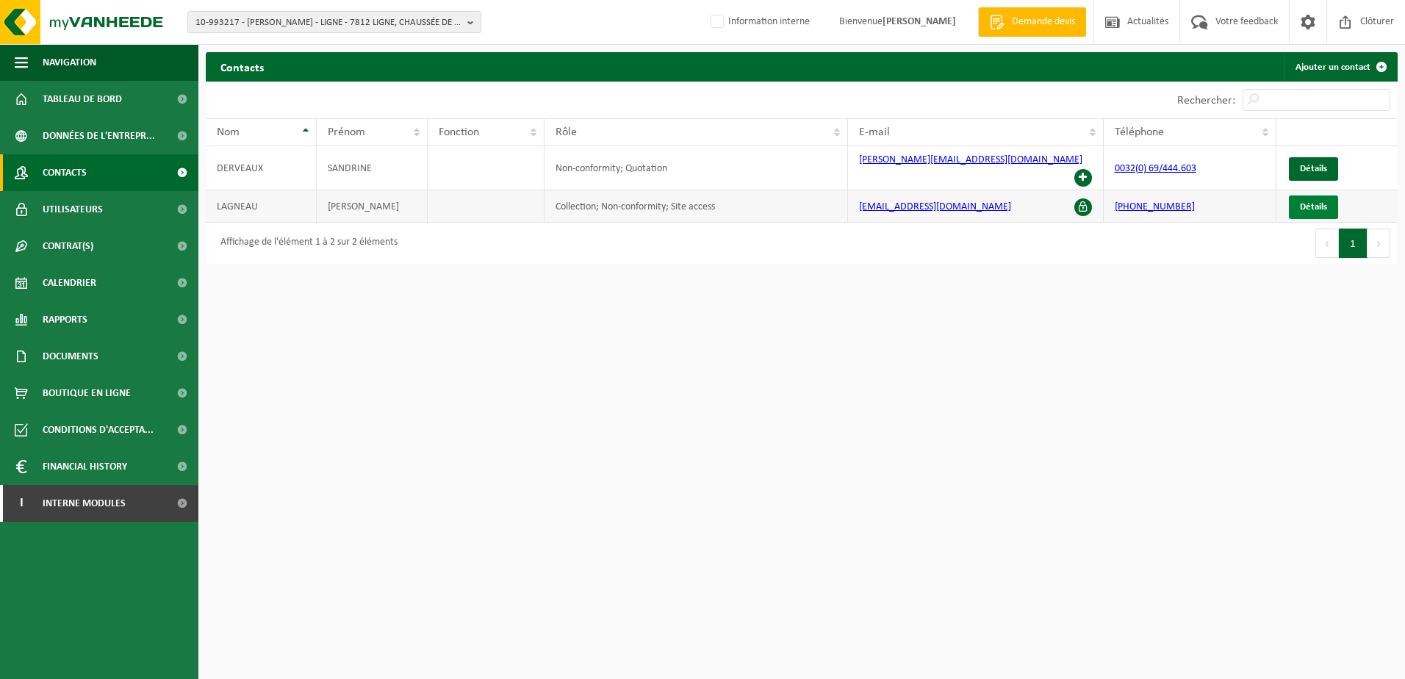
click at [1314, 202] on span "Détails" at bounding box center [1313, 207] width 27 height 10
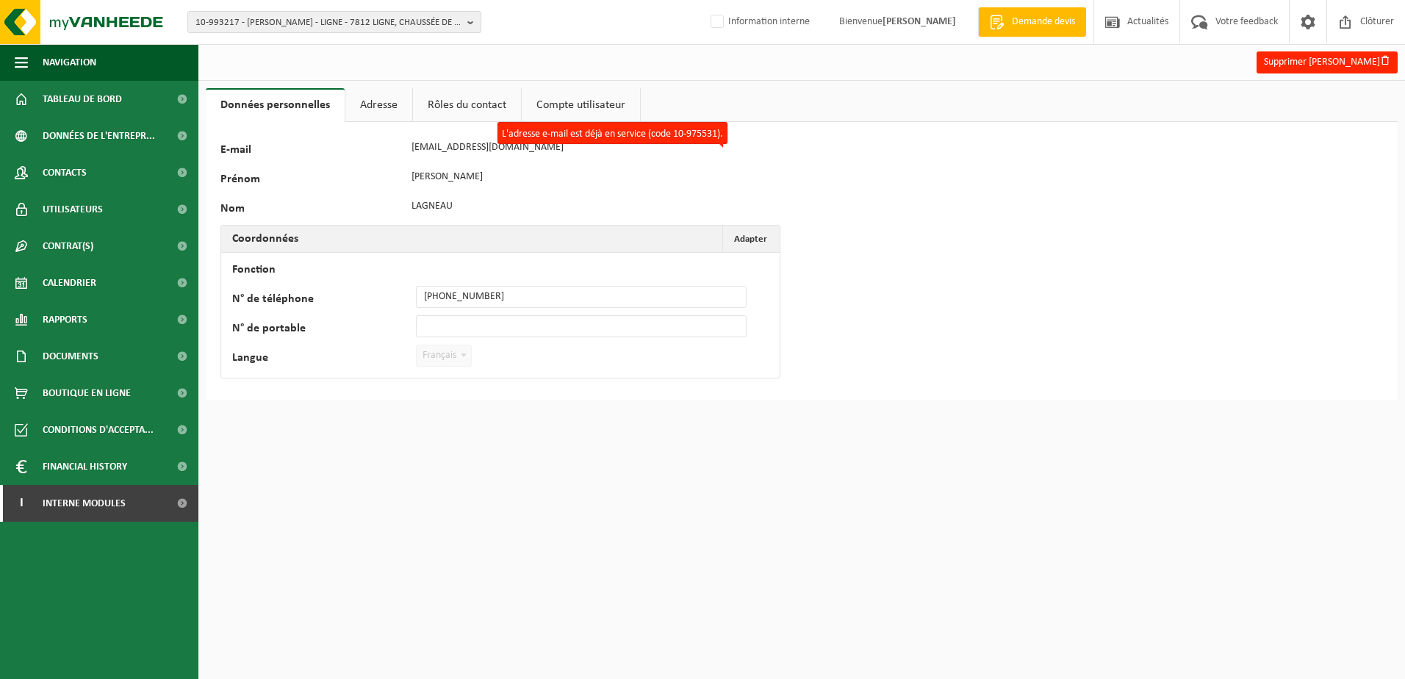
click at [376, 93] on link "Adresse" at bounding box center [378, 105] width 67 height 34
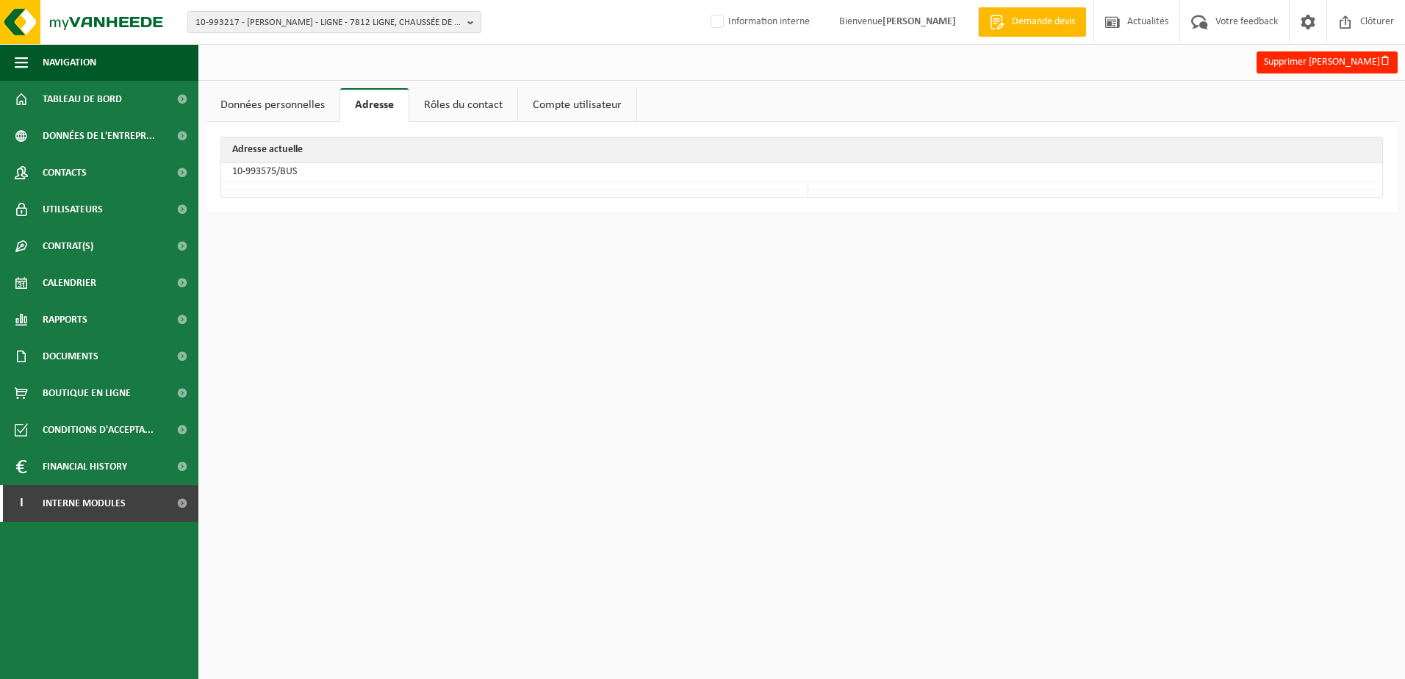
click at [460, 100] on link "Rôles du contact" at bounding box center [463, 105] width 108 height 34
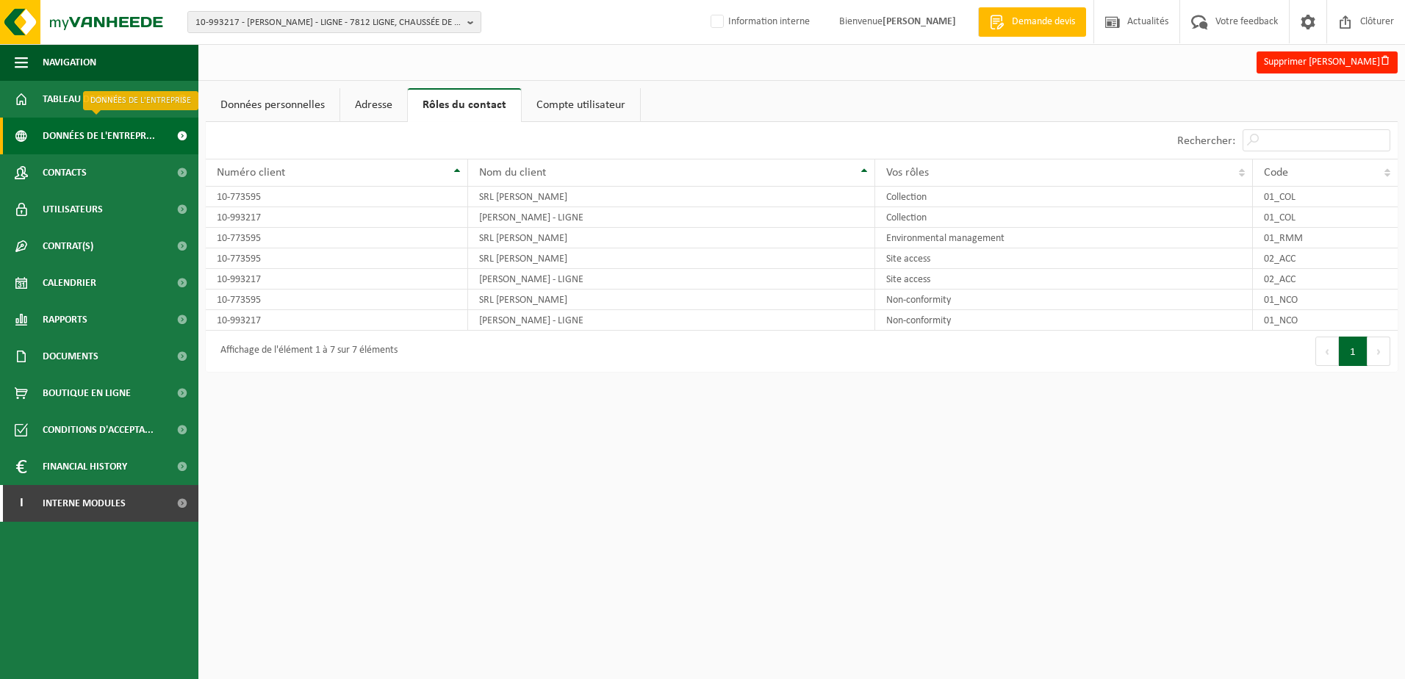
click at [89, 143] on span "Données de l'entrepr..." at bounding box center [99, 136] width 112 height 37
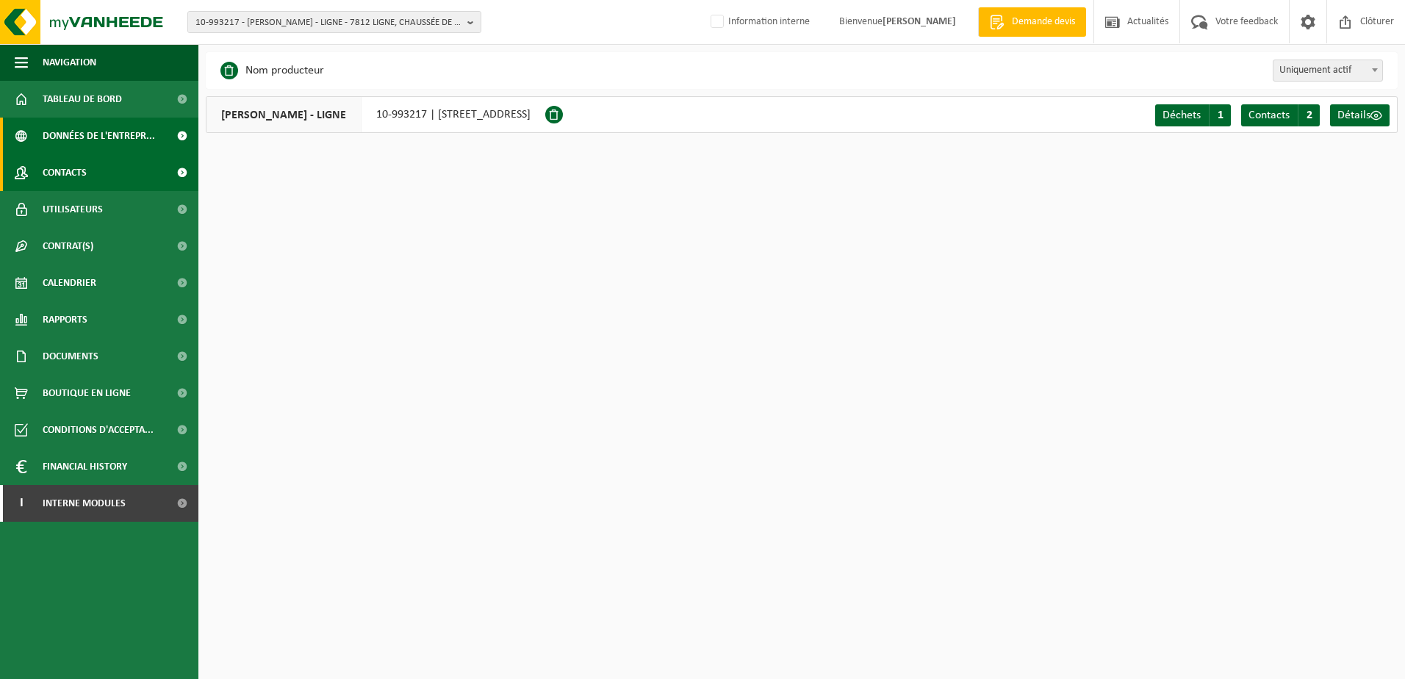
click at [84, 170] on span "Contacts" at bounding box center [65, 172] width 44 height 37
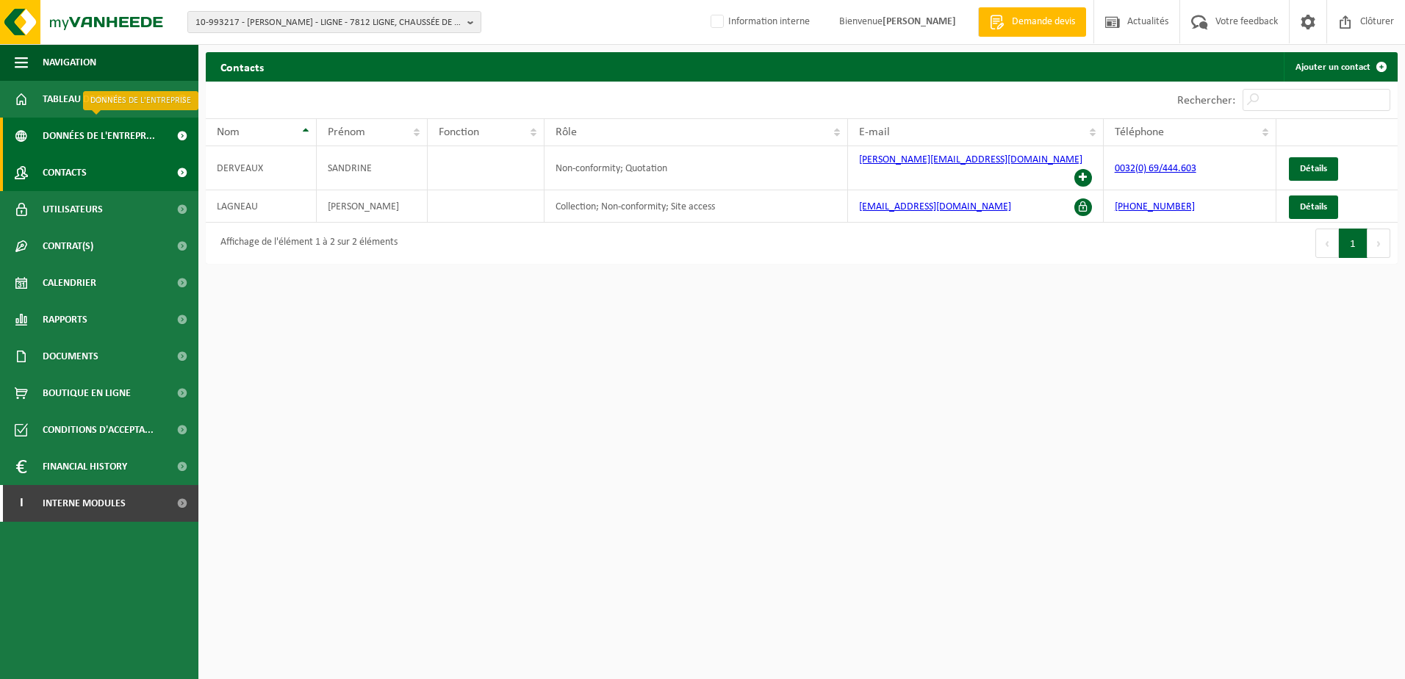
click at [68, 132] on span "Données de l'entrepr..." at bounding box center [99, 136] width 112 height 37
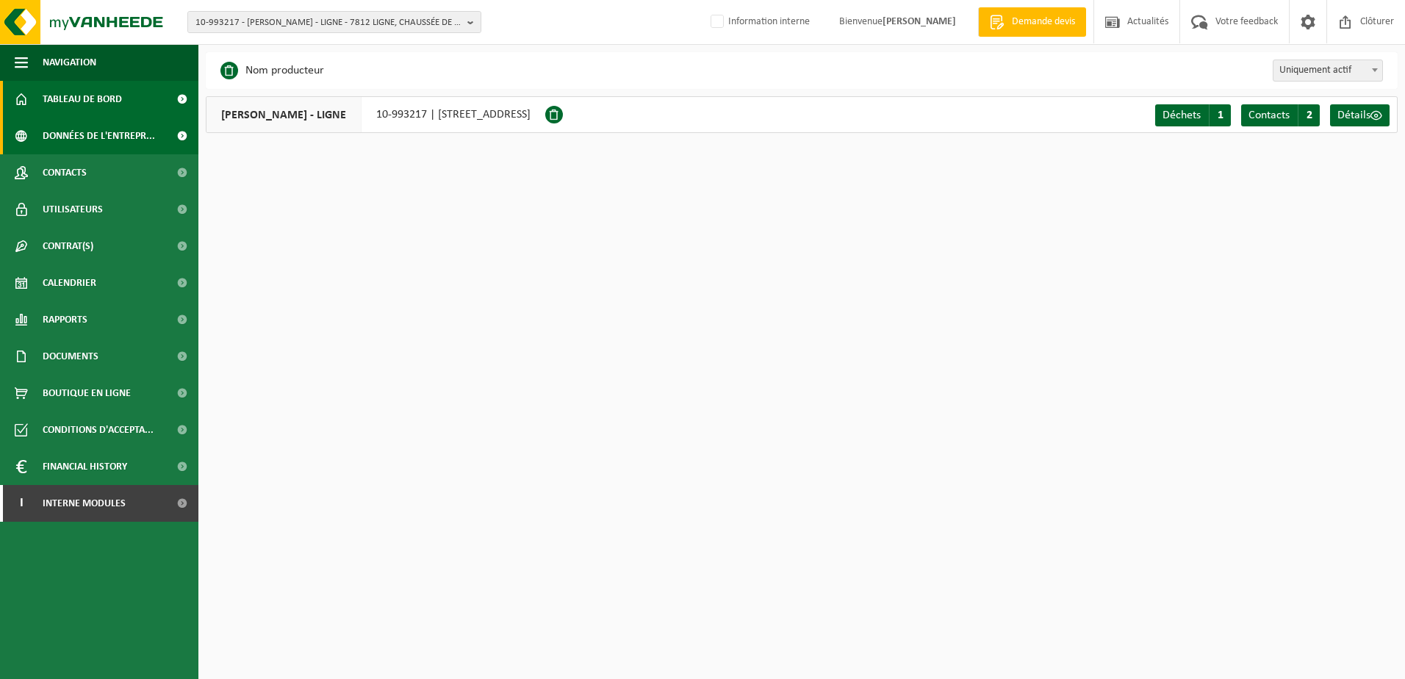
click at [63, 103] on span "Tableau de bord" at bounding box center [82, 99] width 79 height 37
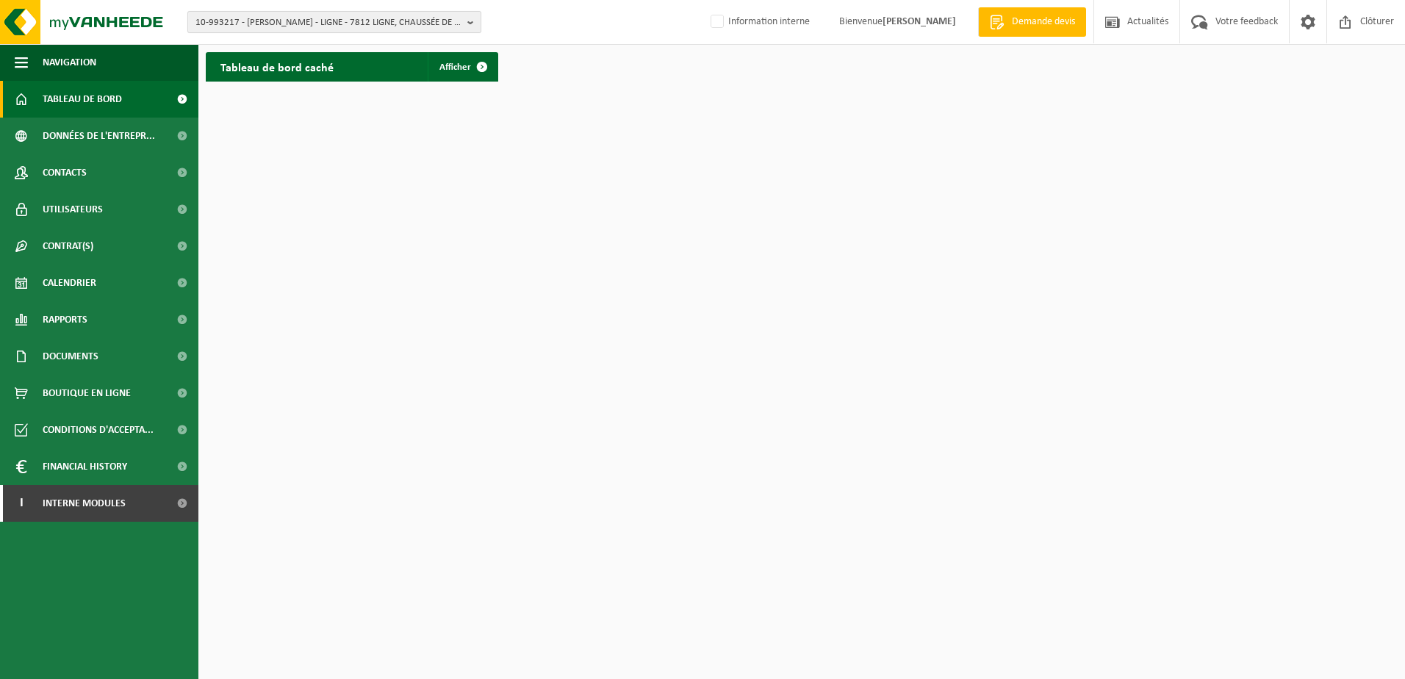
click at [303, 20] on span "10-993217 - [PERSON_NAME] - LIGNE - 7812 LIGNE, CHAUSSÉE DE [GEOGRAPHIC_DATA] 3…" at bounding box center [328, 23] width 266 height 22
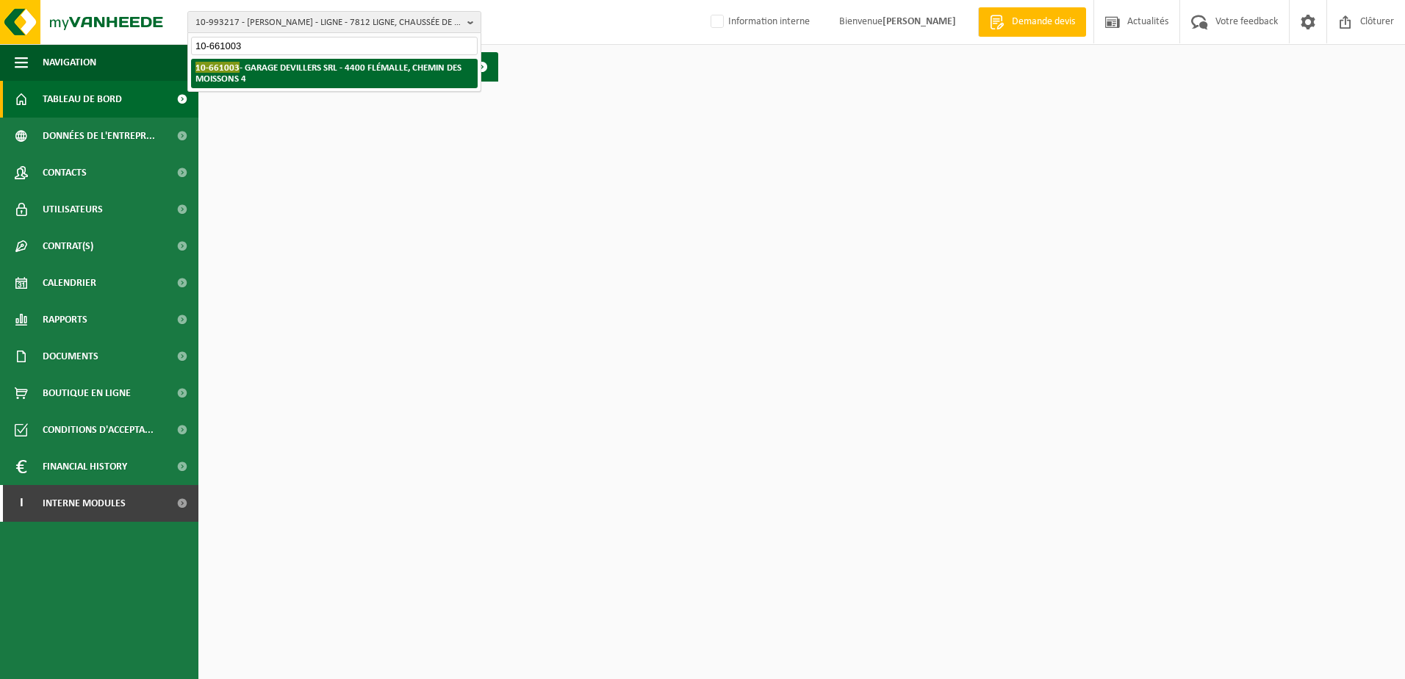
type input "10-661003"
click at [297, 65] on strong "10-661003 - GARAGE DEVILLERS SRL - [STREET_ADDRESS]" at bounding box center [328, 73] width 266 height 22
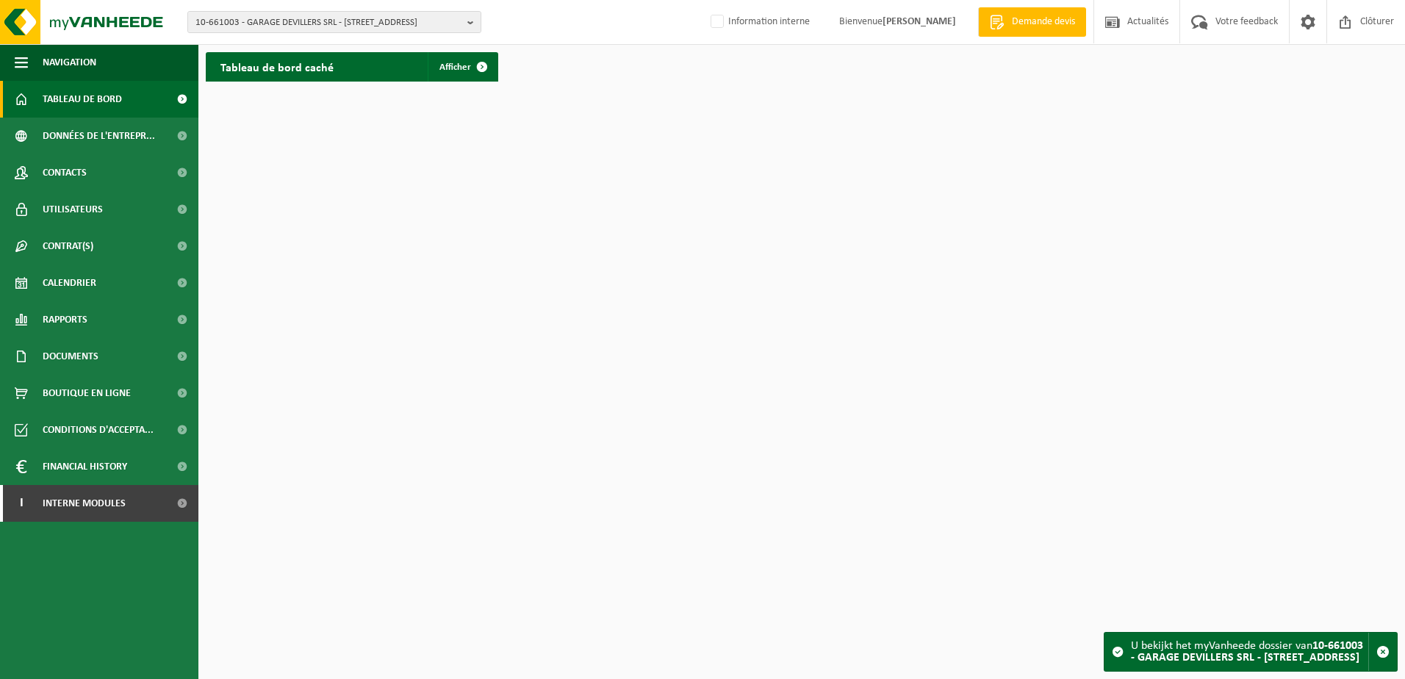
click at [619, 275] on html "10-661003 - GARAGE DEVILLERS SRL - 4400 FLÉMALLE, CHEMIN DES MOISSONS 4 10-6610…" at bounding box center [702, 339] width 1405 height 679
